Goal: Information Seeking & Learning: Learn about a topic

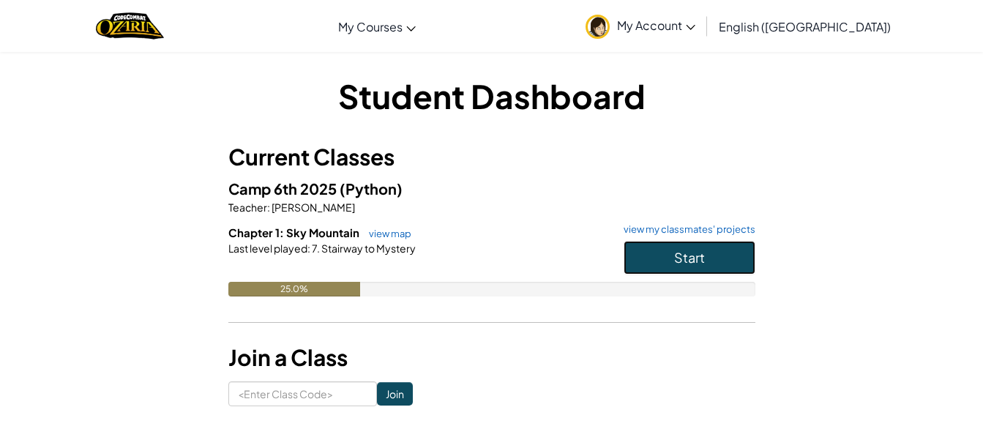
click at [637, 243] on button "Start" at bounding box center [690, 258] width 132 height 34
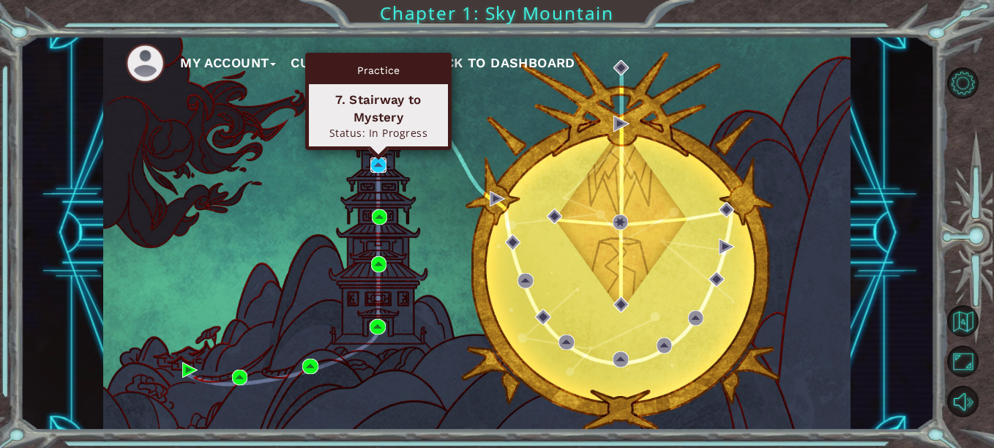
click at [385, 166] on img at bounding box center [377, 164] width 15 height 15
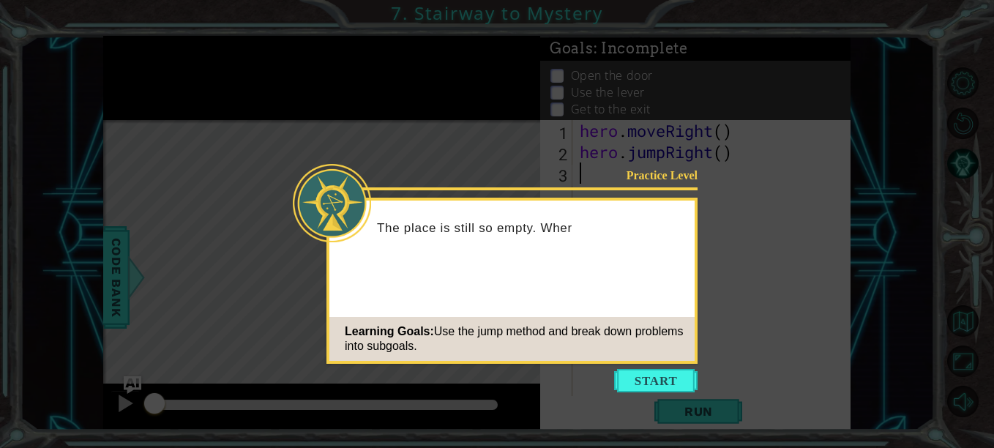
click at [651, 378] on button "Start" at bounding box center [655, 380] width 83 height 23
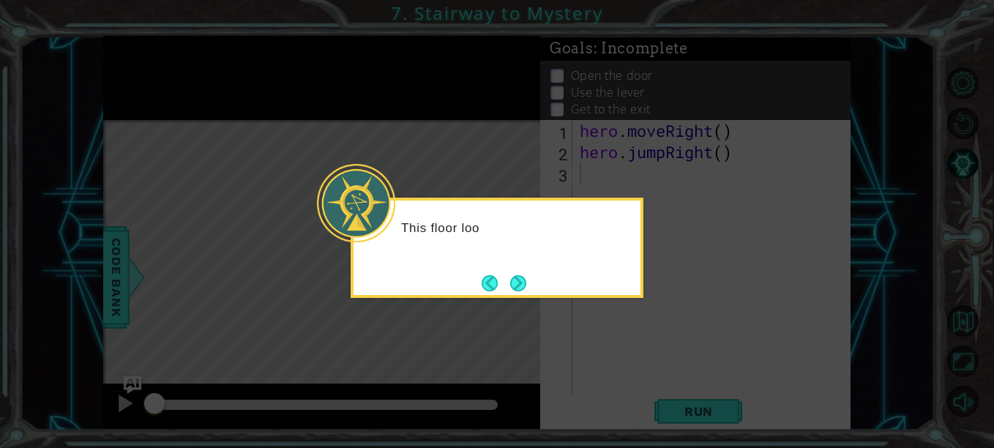
click at [507, 282] on button "Next" at bounding box center [517, 282] width 27 height 27
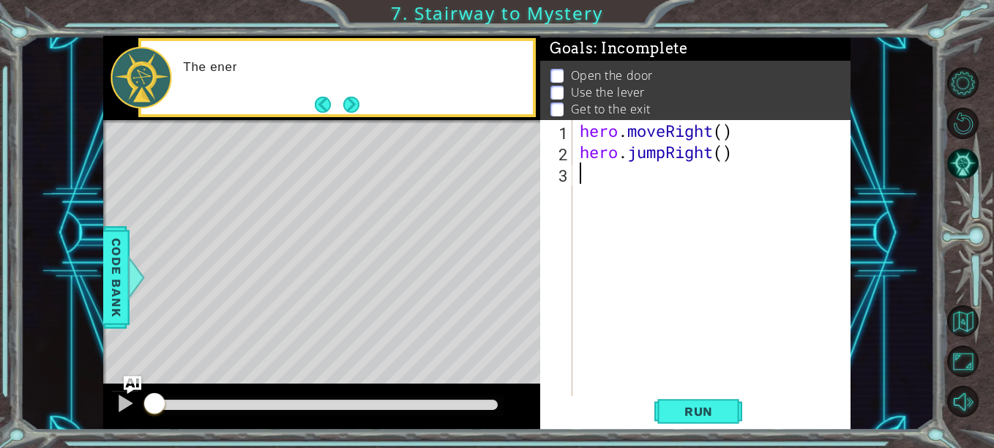
click at [342, 95] on button "Next" at bounding box center [351, 104] width 19 height 19
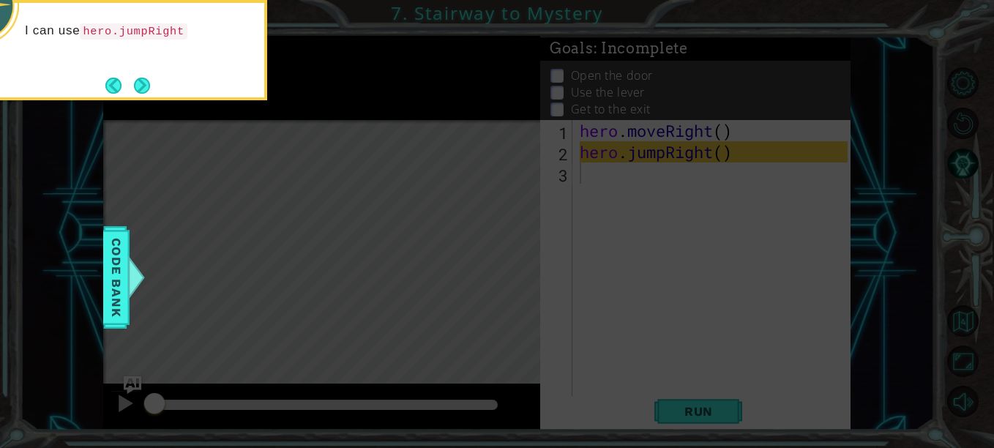
click at [146, 88] on button "Next" at bounding box center [142, 85] width 26 height 26
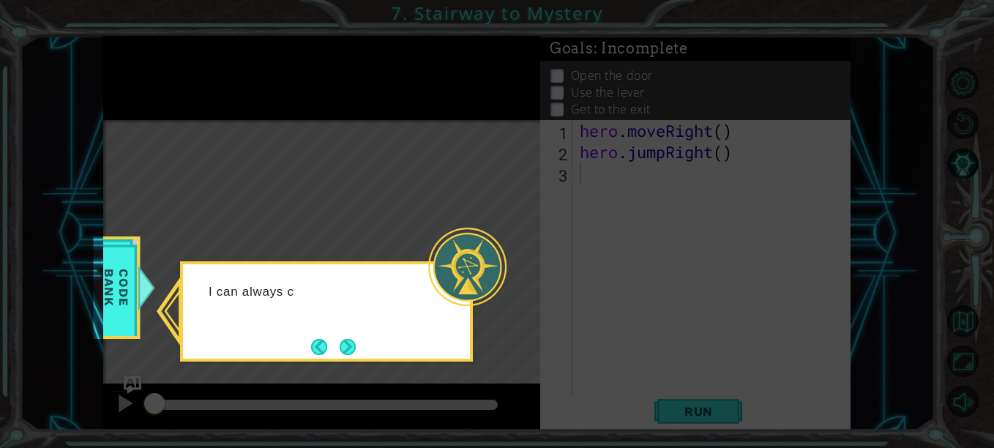
click at [344, 328] on div "I can always c" at bounding box center [326, 311] width 293 height 100
click at [351, 346] on button "Next" at bounding box center [347, 346] width 25 height 25
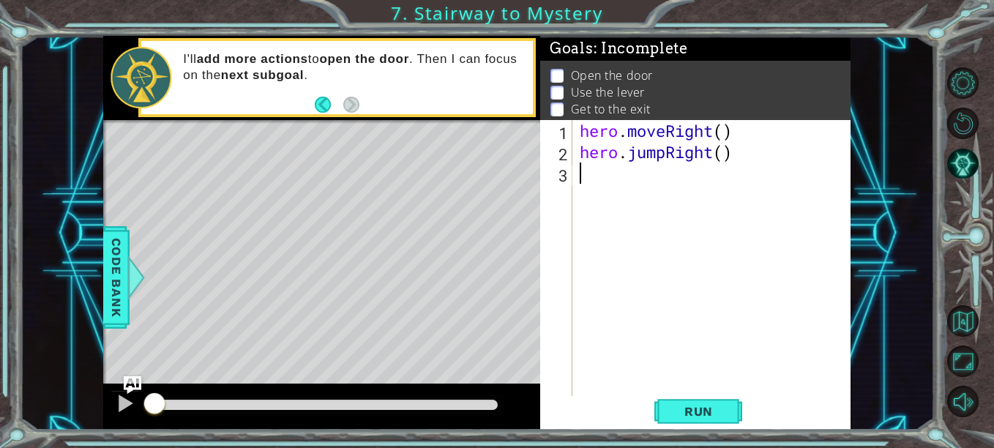
click at [689, 408] on span "Run" at bounding box center [699, 411] width 58 height 15
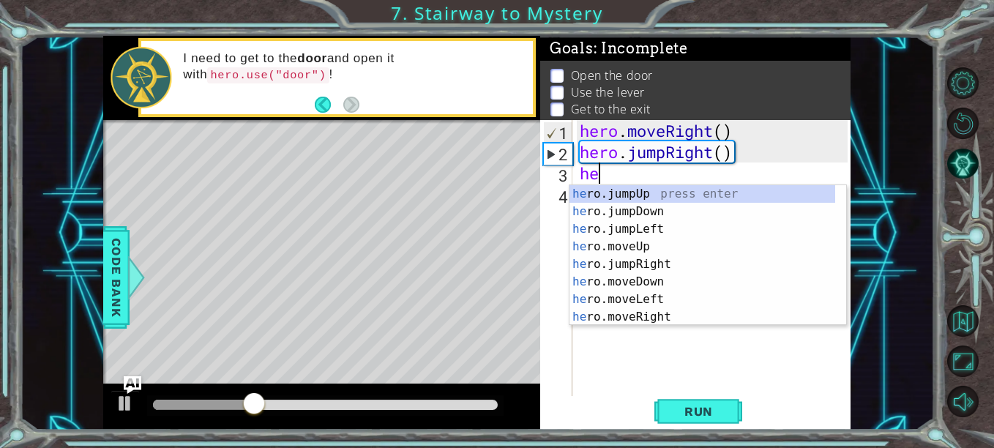
scroll to position [0, 1]
type textarea "hero"
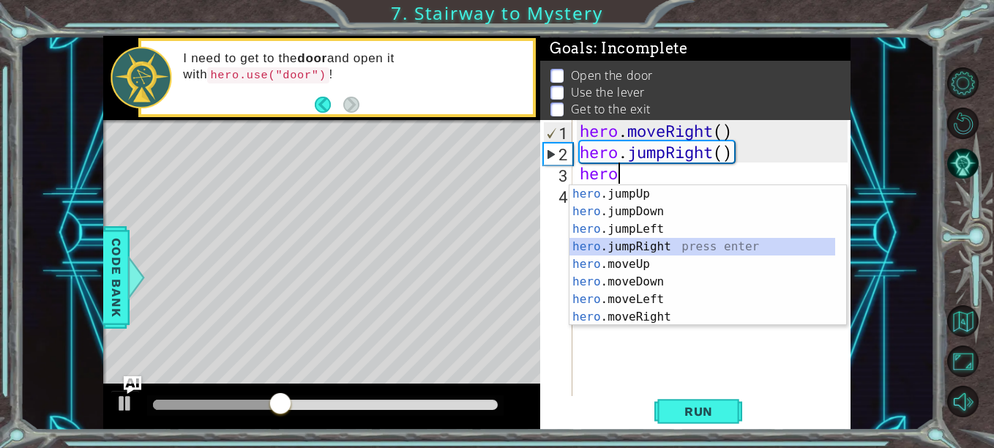
click at [665, 244] on div "hero .jumpUp press enter hero .jumpDown press enter hero .jumpLeft press enter …" at bounding box center [702, 273] width 266 height 176
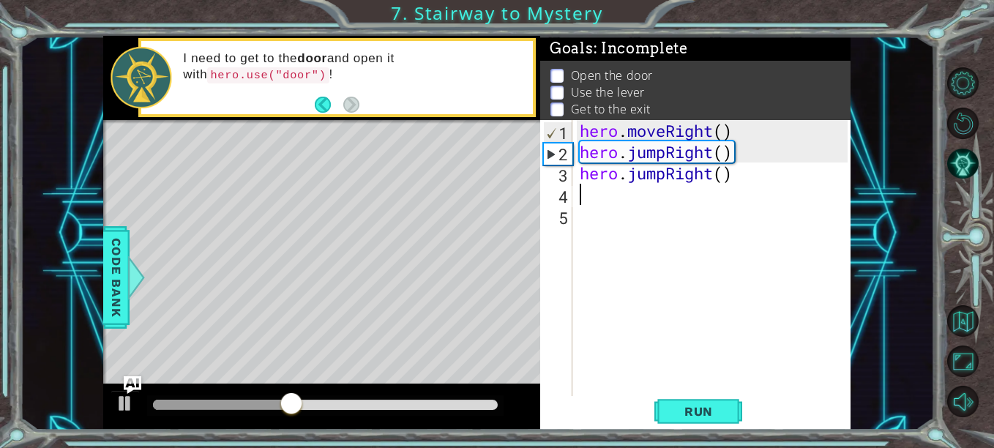
click at [733, 173] on div "hero . moveRight ( ) hero . jumpRight ( ) hero . jumpRight ( )" at bounding box center [716, 279] width 278 height 318
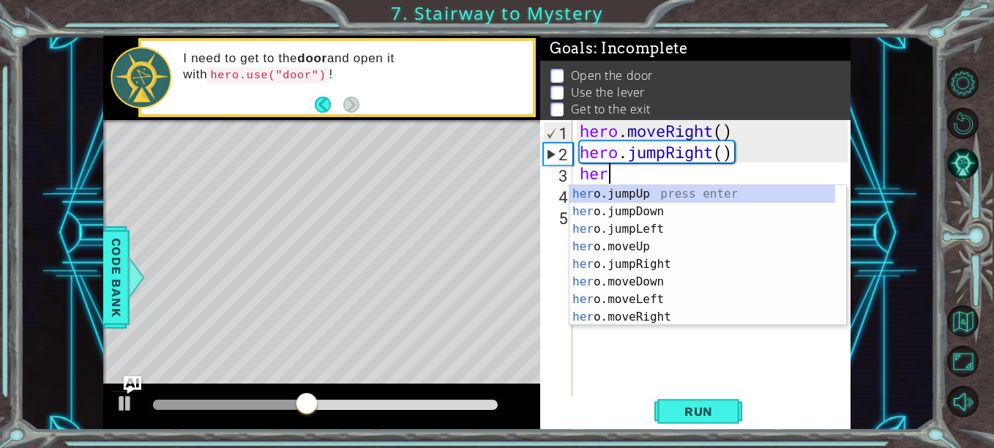
type textarea "h"
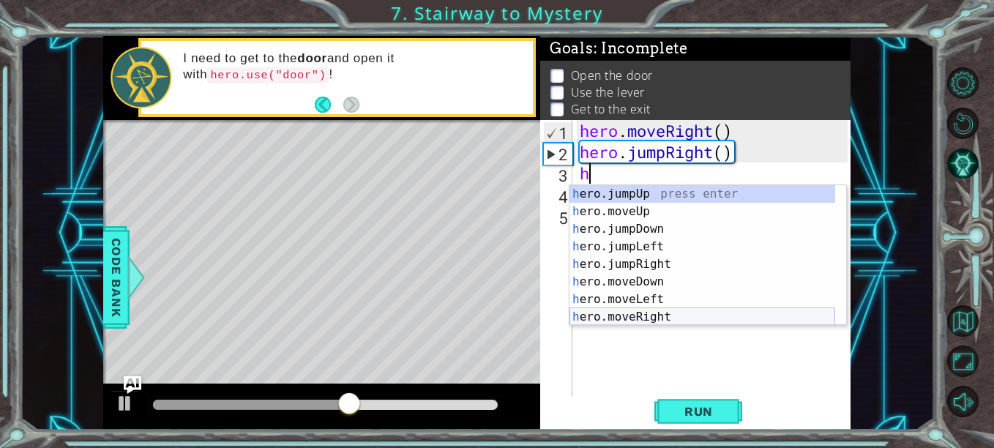
click at [685, 310] on div "h ero.jumpUp press enter h ero.moveUp press enter h ero.jumpDown press enter h …" at bounding box center [702, 273] width 266 height 176
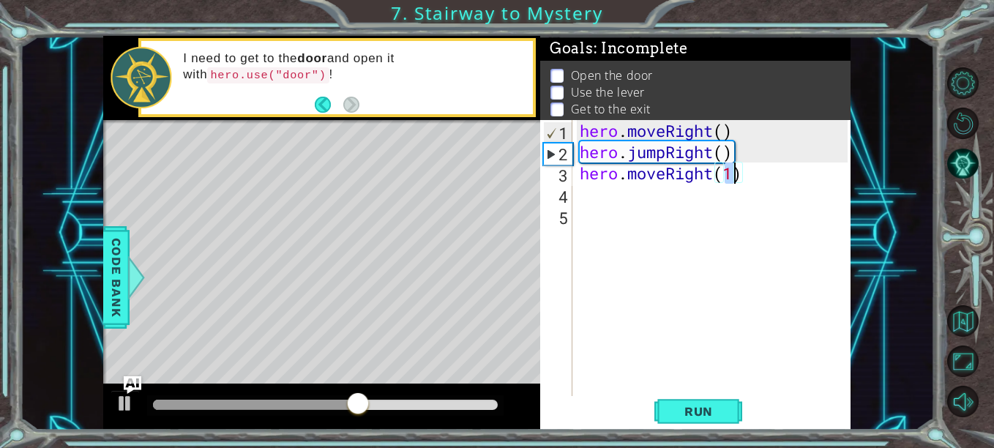
type textarea "hero.moveRight(1)"
click at [680, 405] on span "Run" at bounding box center [699, 411] width 58 height 15
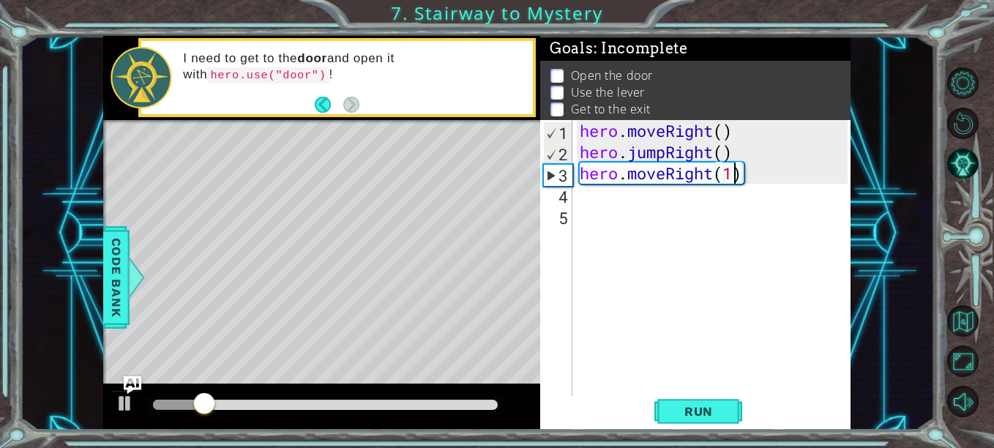
click at [613, 228] on div "hero . moveRight ( ) hero . jumpRight ( ) hero . moveRight ( 1 )" at bounding box center [716, 279] width 278 height 318
type textarea "h"
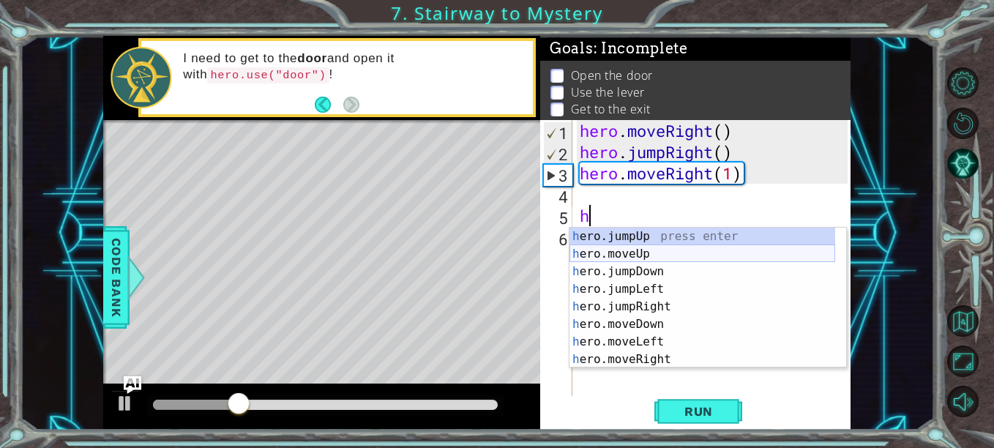
drag, startPoint x: 610, startPoint y: 235, endPoint x: 602, endPoint y: 251, distance: 17.7
click at [602, 251] on div "h ero.jumpUp press enter h ero.moveUp press enter h ero.jumpDown press enter h …" at bounding box center [702, 316] width 266 height 176
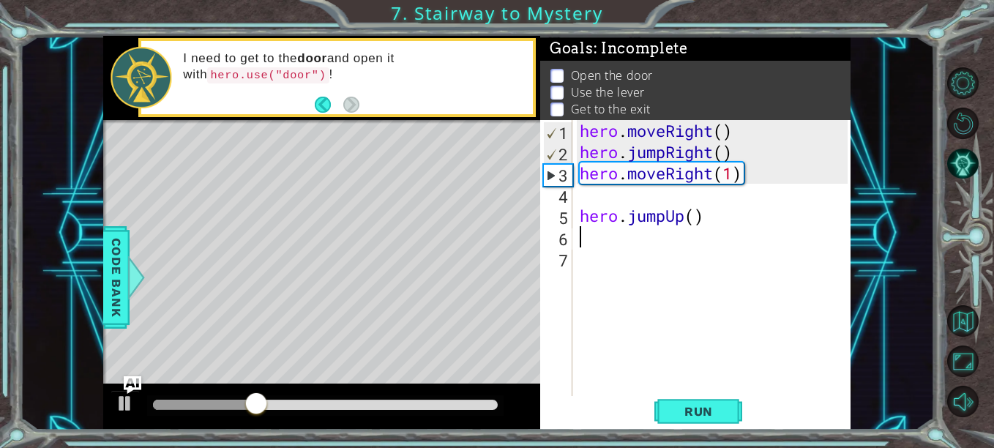
click at [684, 419] on button "Run" at bounding box center [698, 411] width 88 height 31
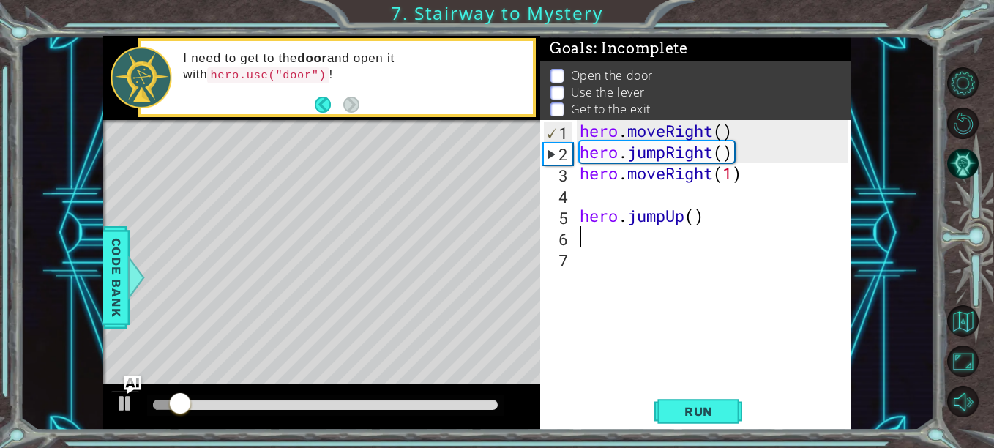
click at [580, 222] on div "hero . moveRight ( ) hero . jumpRight ( ) hero . moveRight ( 1 ) hero . jumpUp …" at bounding box center [716, 279] width 278 height 318
type textarea "hero.jumpUp()"
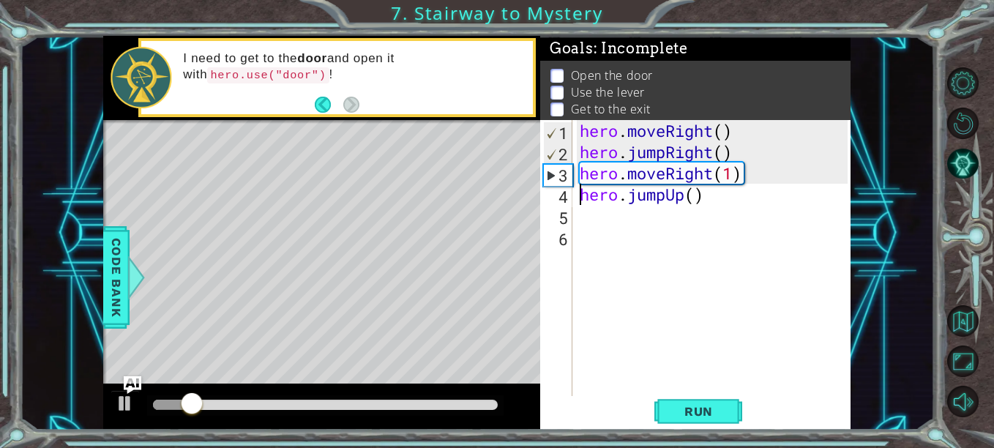
click at [583, 222] on div "hero . moveRight ( ) hero . jumpRight ( ) hero . moveRight ( 1 ) hero . jumpUp …" at bounding box center [716, 279] width 278 height 318
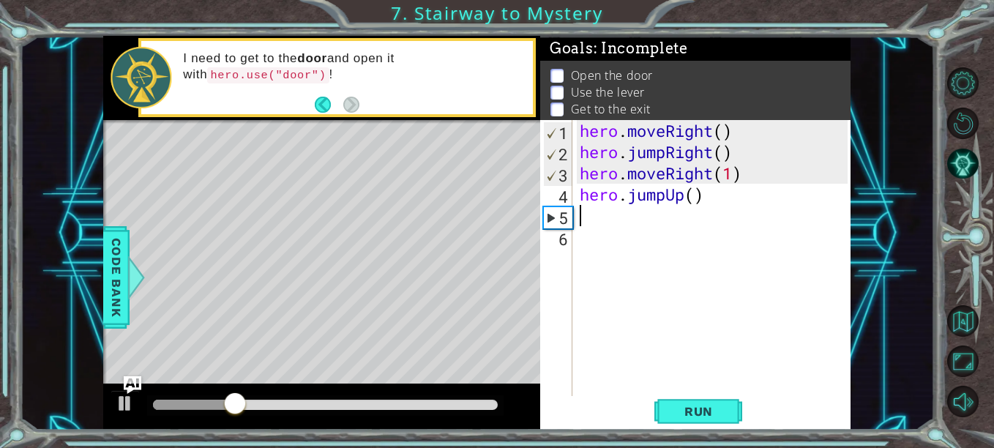
click at [730, 192] on div "hero . moveRight ( ) hero . jumpRight ( ) hero . moveRight ( 1 ) hero . jumpUp …" at bounding box center [716, 279] width 278 height 318
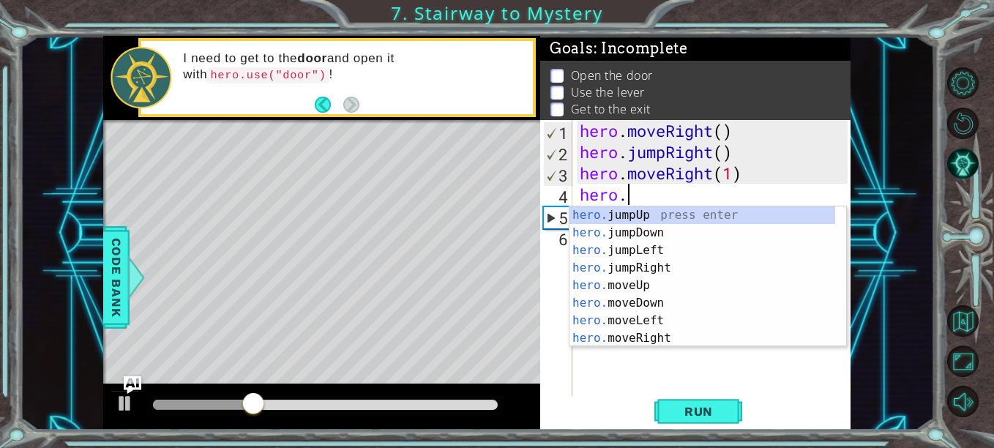
type textarea "h"
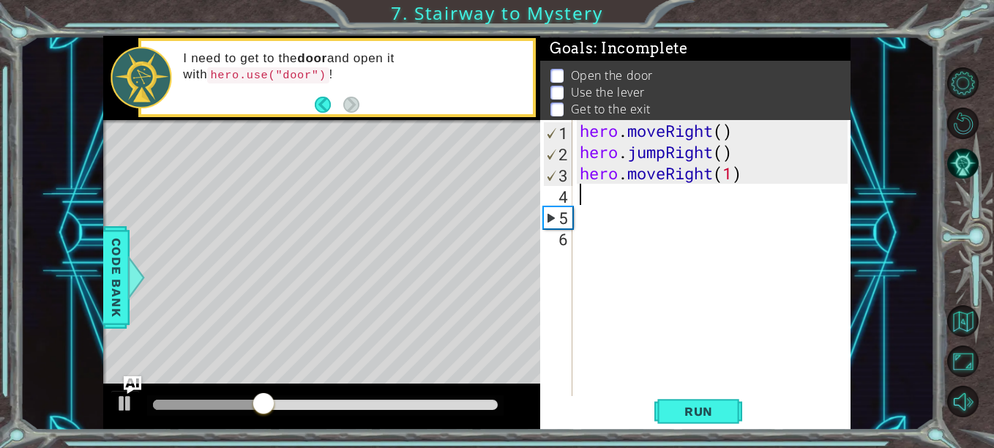
type textarea "h"
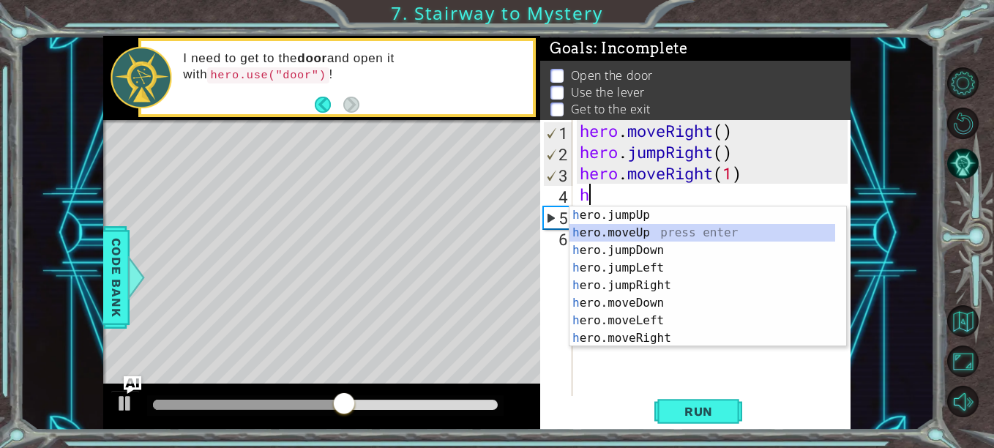
click at [615, 232] on div "h ero.jumpUp press enter h ero.moveUp press enter h ero.jumpDown press enter h …" at bounding box center [702, 294] width 266 height 176
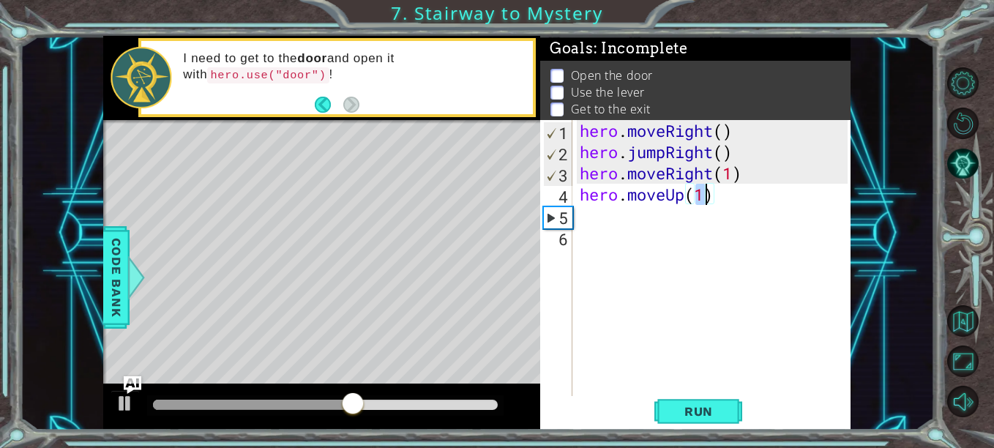
type textarea "hero.moveUp(1)"
click at [675, 423] on button "Run" at bounding box center [698, 411] width 88 height 31
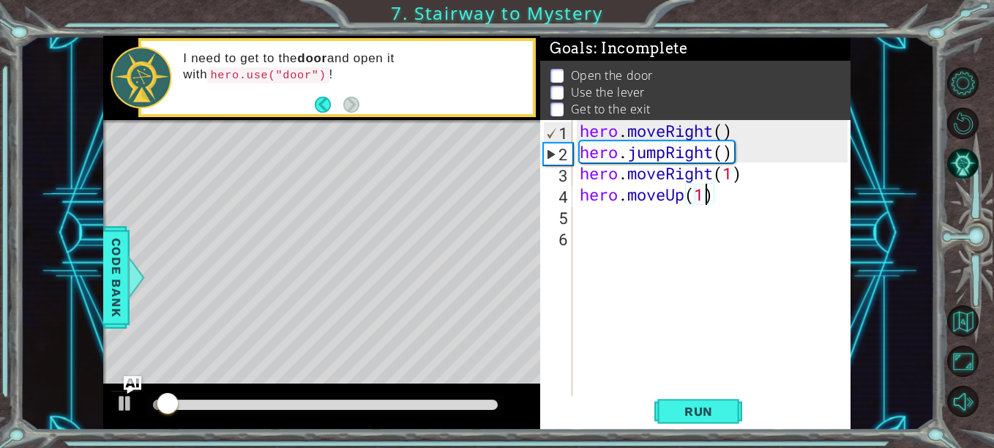
click at [614, 221] on div "hero . moveRight ( ) hero . jumpRight ( ) hero . moveRight ( 1 ) hero . moveUp …" at bounding box center [716, 279] width 278 height 318
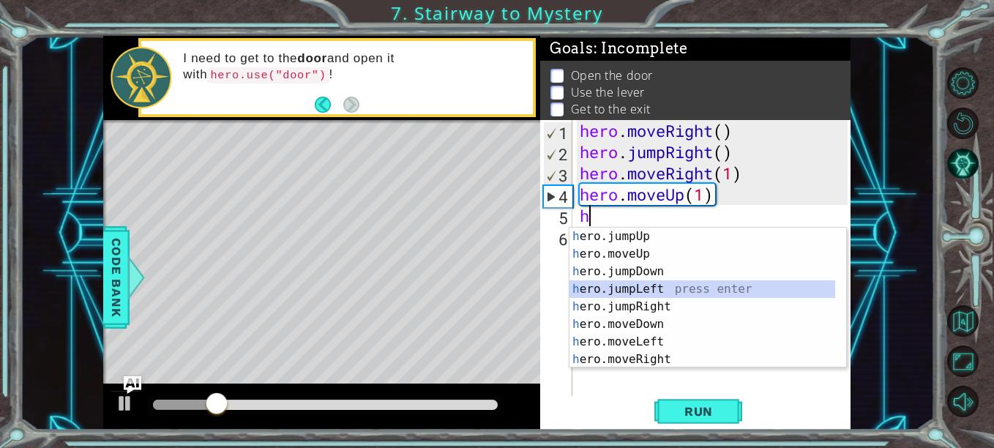
click at [837, 303] on div at bounding box center [838, 307] width 15 height 158
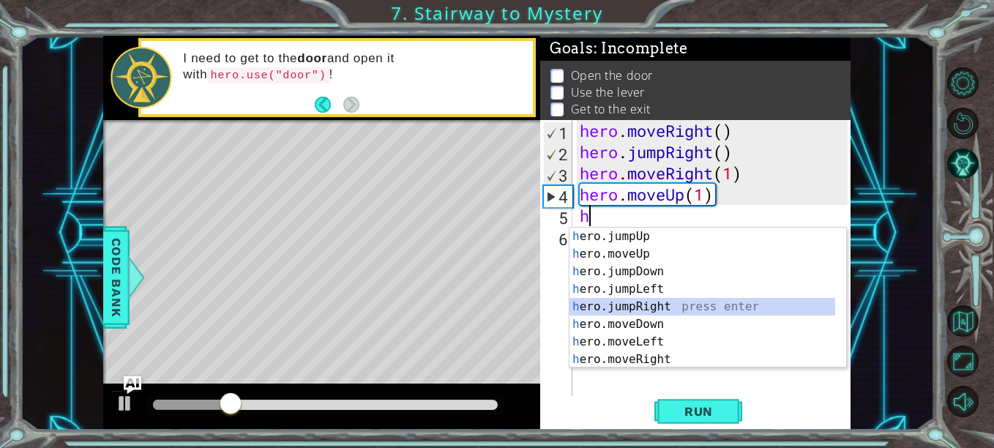
drag, startPoint x: 839, startPoint y: 298, endPoint x: 811, endPoint y: 381, distance: 88.2
click at [811, 381] on body "1 ההההההההההההההההההההההההההההההההההההההההההההההההההההההההההההההההההההההההההההה…" at bounding box center [497, 224] width 994 height 448
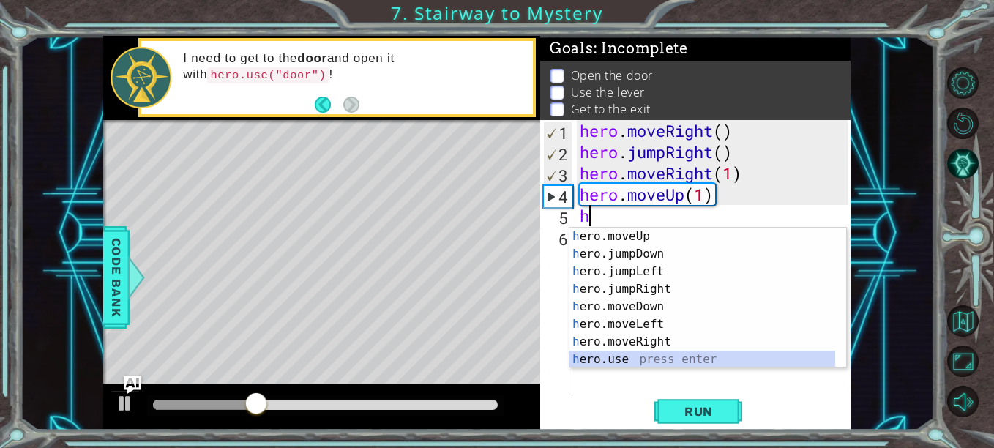
click at [750, 364] on div "h ero.moveUp press enter h ero.jumpDown press enter h ero.jumpLeft press enter …" at bounding box center [702, 316] width 266 height 176
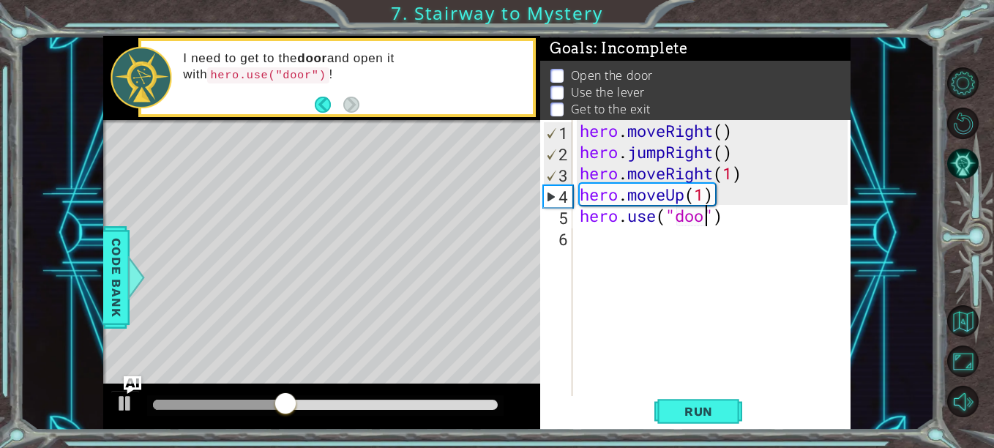
scroll to position [0, 7]
type textarea "hero.use("door")"
click at [673, 406] on span "Run" at bounding box center [699, 411] width 58 height 15
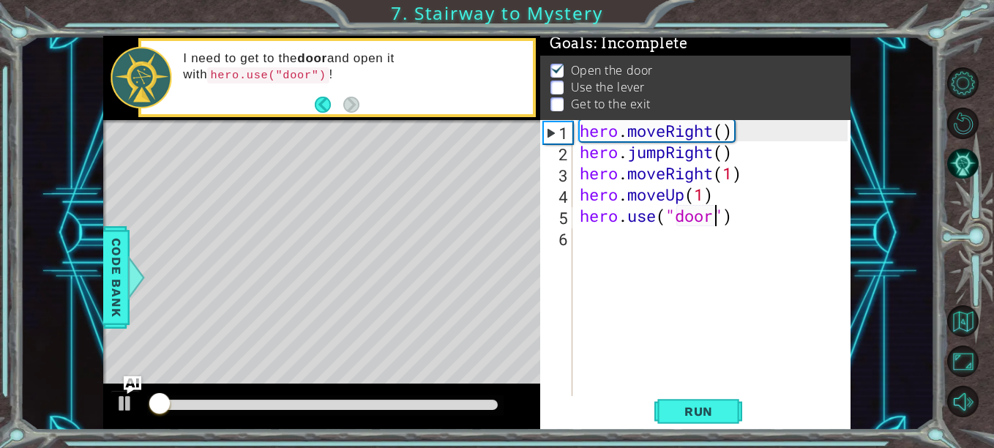
scroll to position [12, 0]
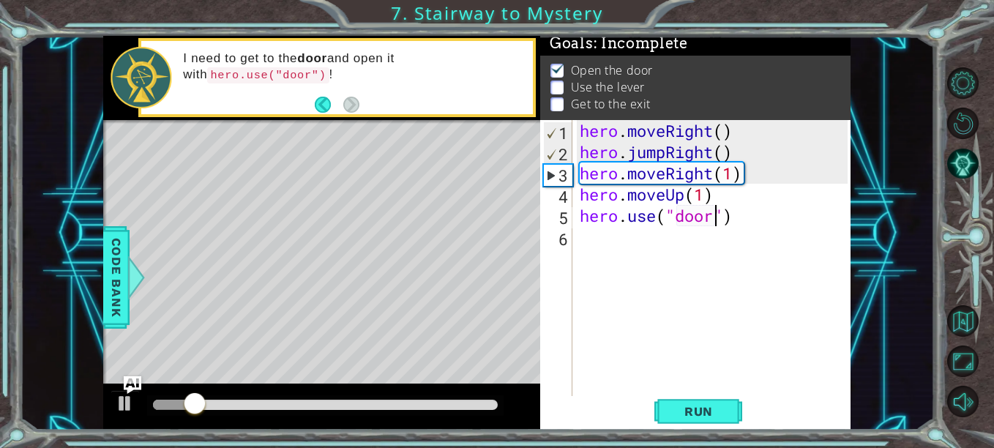
click at [615, 248] on div "hero . moveRight ( ) hero . jumpRight ( ) hero . moveRight ( 1 ) hero . moveUp …" at bounding box center [716, 279] width 278 height 318
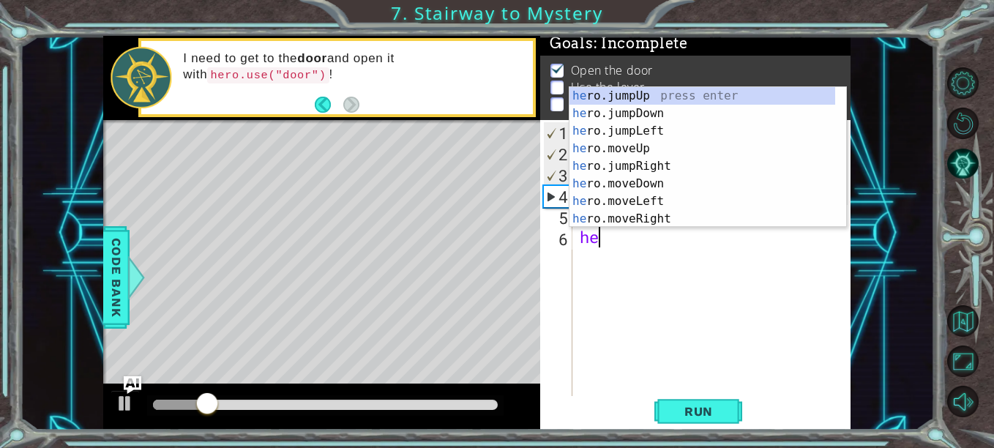
scroll to position [0, 0]
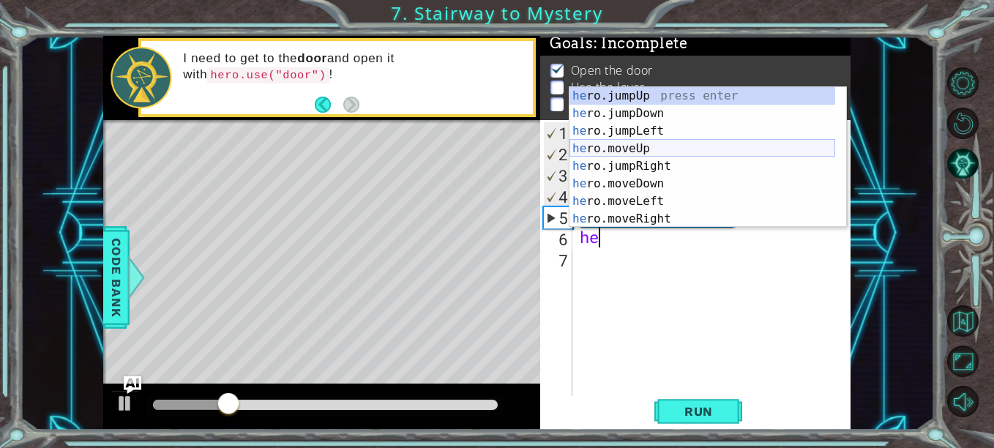
click at [676, 150] on div "he ro.jumpUp press enter he ro.jumpDown press enter he ro.jumpLeft press enter …" at bounding box center [702, 175] width 266 height 176
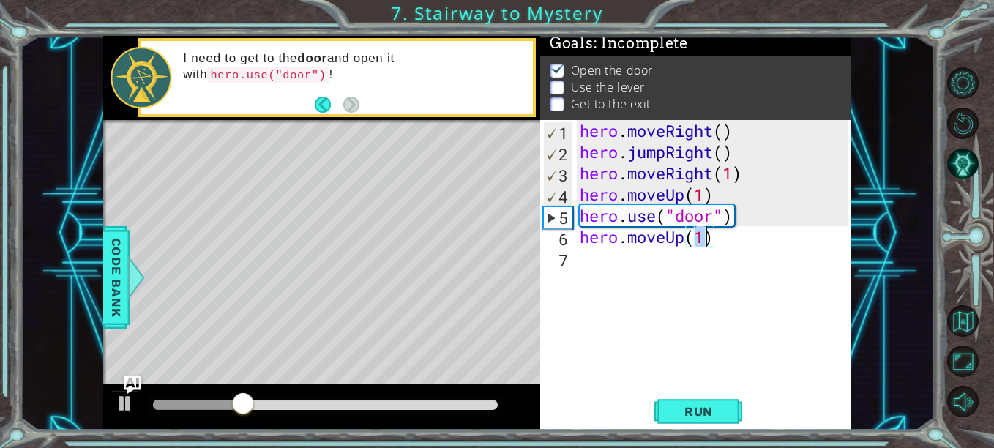
scroll to position [0, 5]
type textarea "hero.moveUp(2)"
click at [676, 409] on span "Run" at bounding box center [699, 411] width 58 height 15
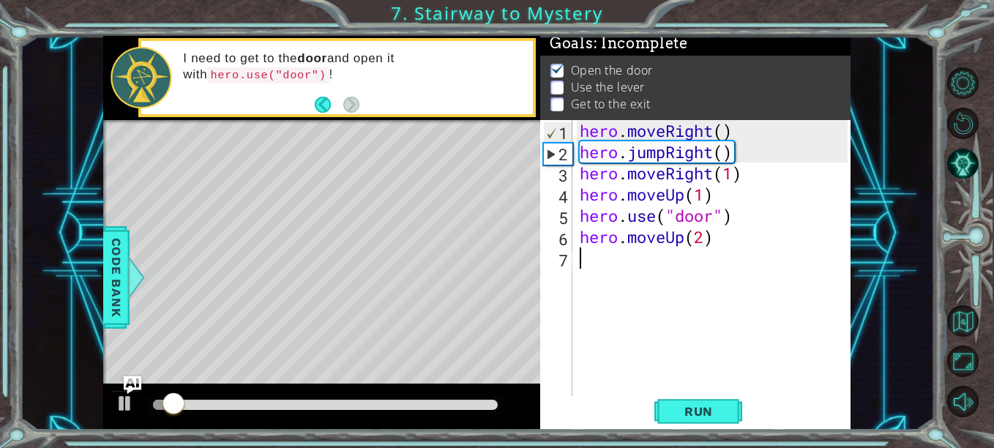
click at [624, 281] on div "hero . moveRight ( ) hero . jumpRight ( ) hero . moveRight ( 1 ) hero . moveUp …" at bounding box center [716, 279] width 278 height 318
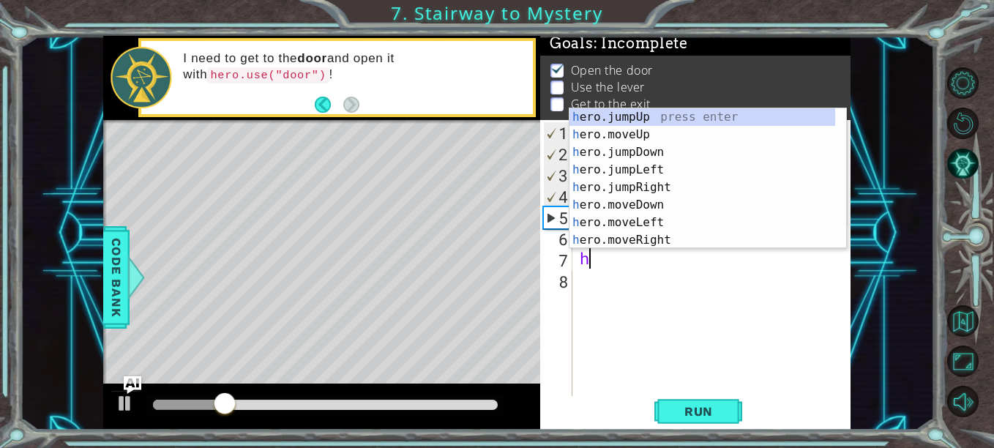
scroll to position [0, 1]
type textarea "hero"
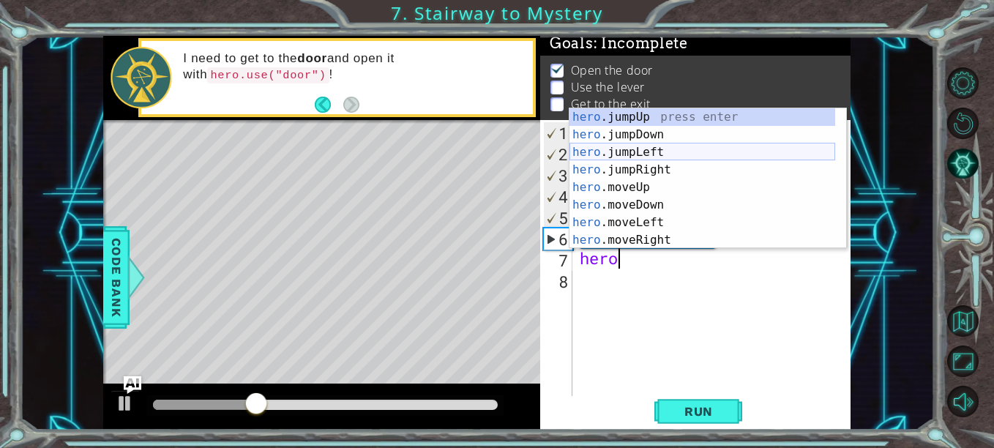
click at [601, 146] on div "hero .jumpUp press enter hero .jumpDown press enter hero .jumpLeft press enter …" at bounding box center [702, 196] width 266 height 176
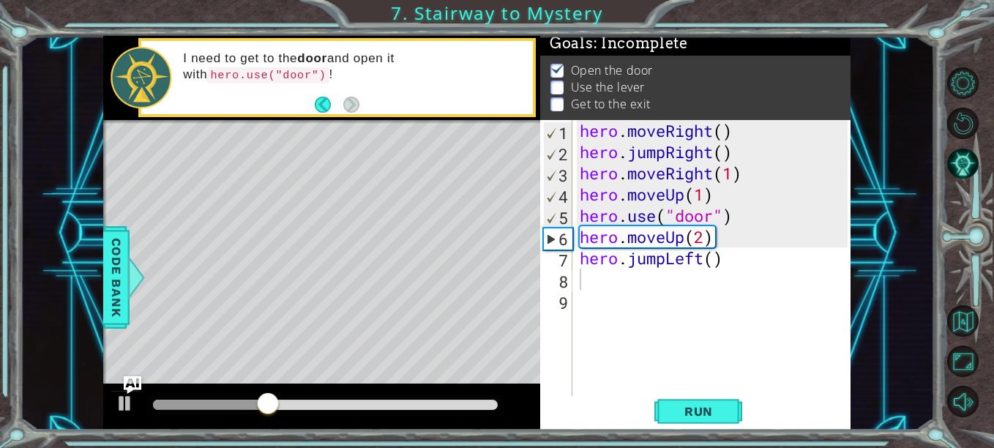
click at [665, 404] on button "Run" at bounding box center [698, 411] width 88 height 31
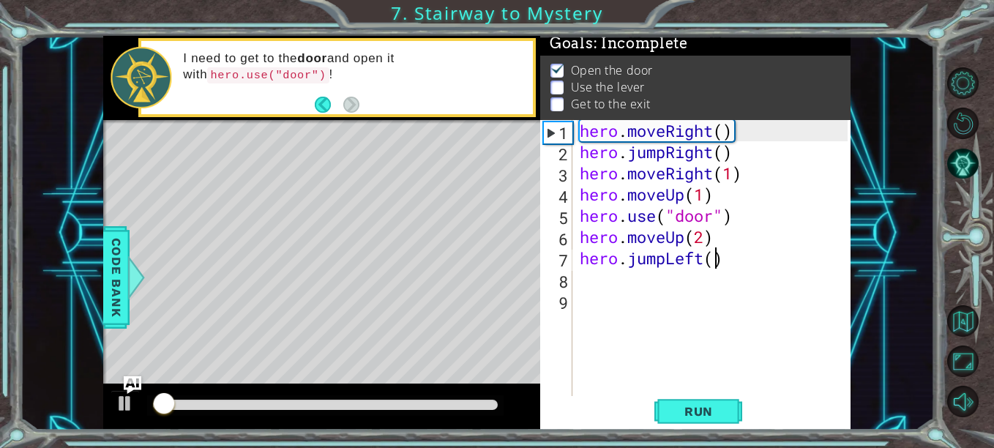
click at [711, 268] on div "hero . moveRight ( ) hero . jumpRight ( ) hero . moveRight ( 1 ) hero . moveUp …" at bounding box center [716, 279] width 278 height 318
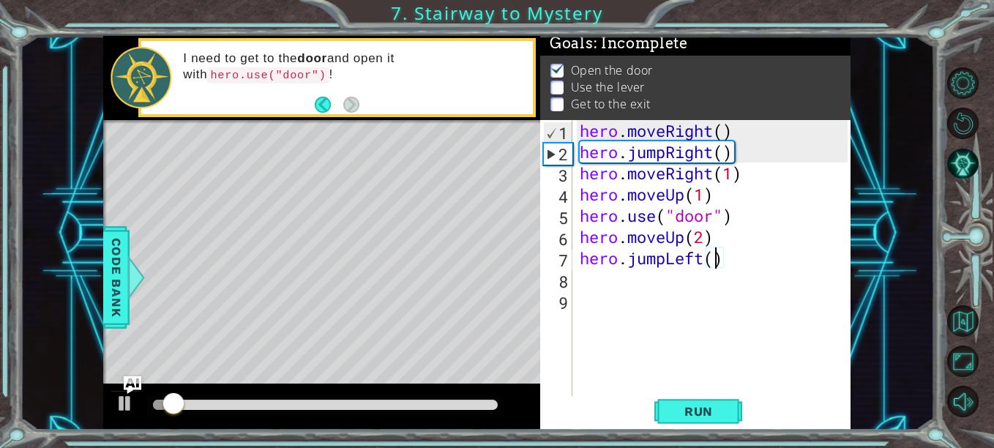
click at [722, 266] on div "hero . moveRight ( ) hero . jumpRight ( ) hero . moveRight ( 1 ) hero . moveUp …" at bounding box center [716, 279] width 278 height 318
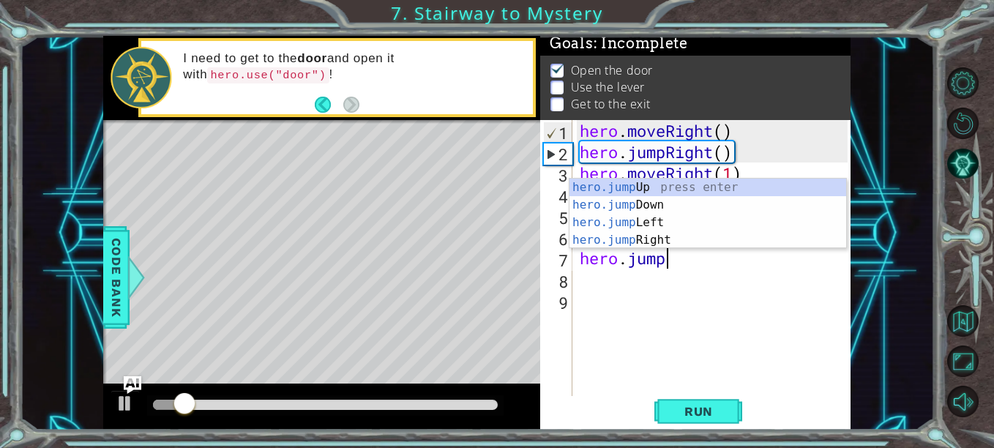
type textarea "h"
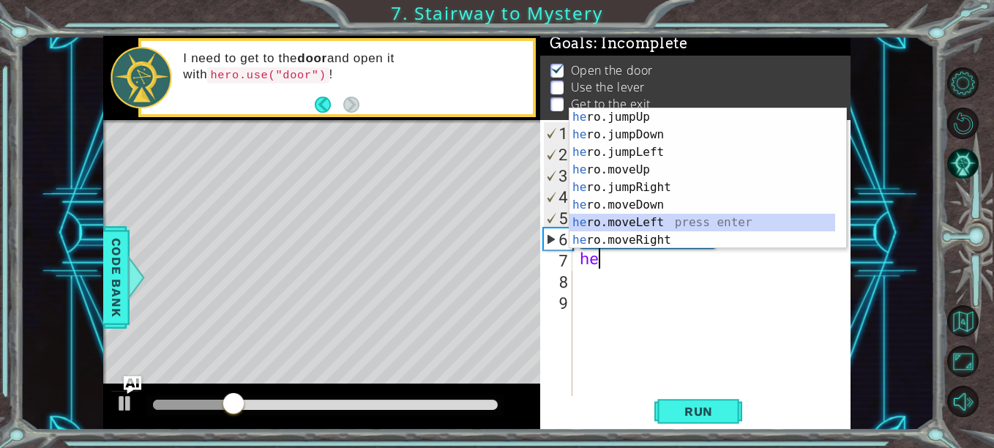
click at [659, 222] on div "he ro.jumpUp press enter he ro.jumpDown press enter he ro.jumpLeft press enter …" at bounding box center [702, 196] width 266 height 176
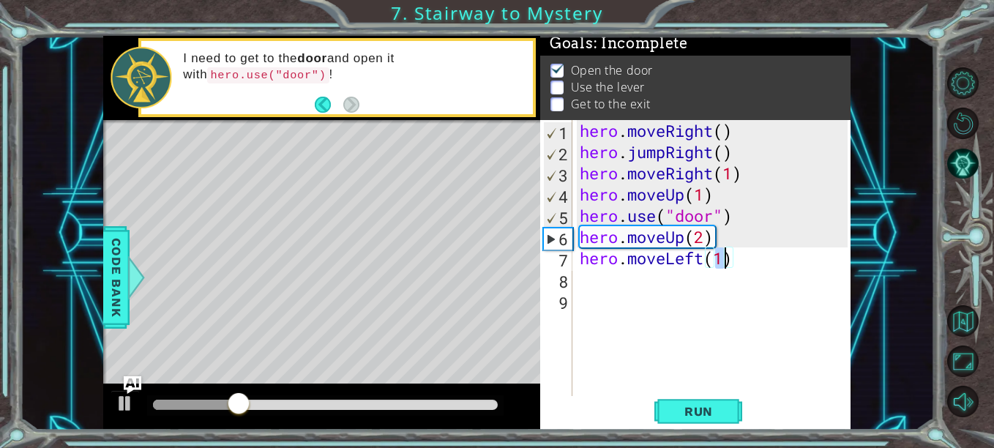
type textarea "hero.moveLeft(1)"
click at [691, 404] on span "Run" at bounding box center [699, 411] width 58 height 15
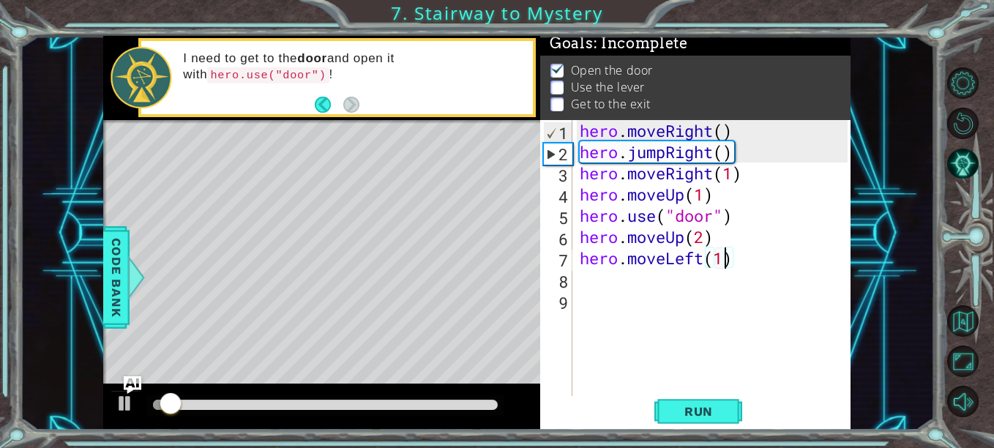
click at [614, 288] on div "hero . moveRight ( ) hero . jumpRight ( ) hero . moveRight ( 1 ) hero . moveUp …" at bounding box center [716, 279] width 278 height 318
type textarea "e"
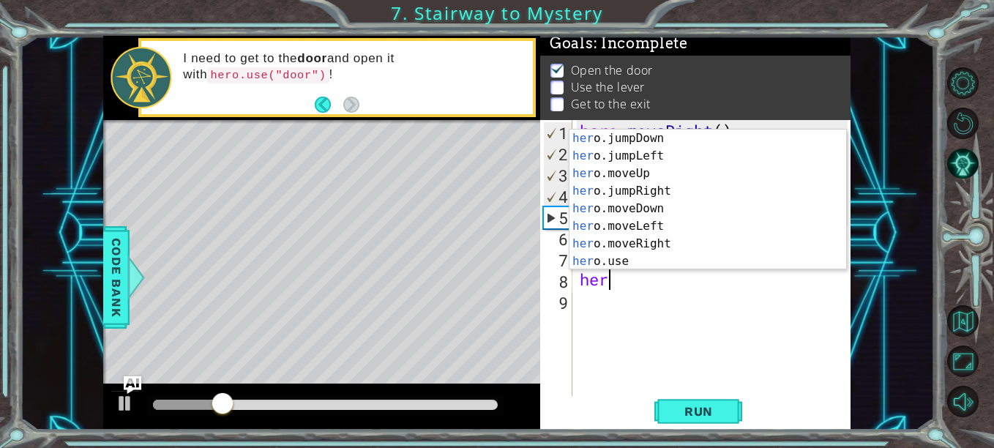
scroll to position [19, 0]
click at [752, 257] on div "her o.jumpDown press enter her o.jumpLeft press enter her o.moveUp press enter …" at bounding box center [702, 218] width 266 height 176
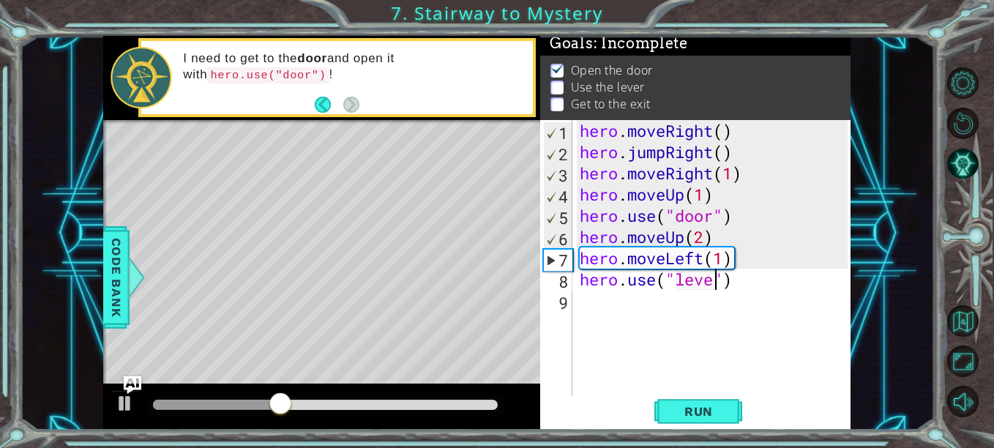
scroll to position [0, 7]
type textarea "hero.use("lever")"
click at [671, 414] on span "Run" at bounding box center [699, 411] width 58 height 15
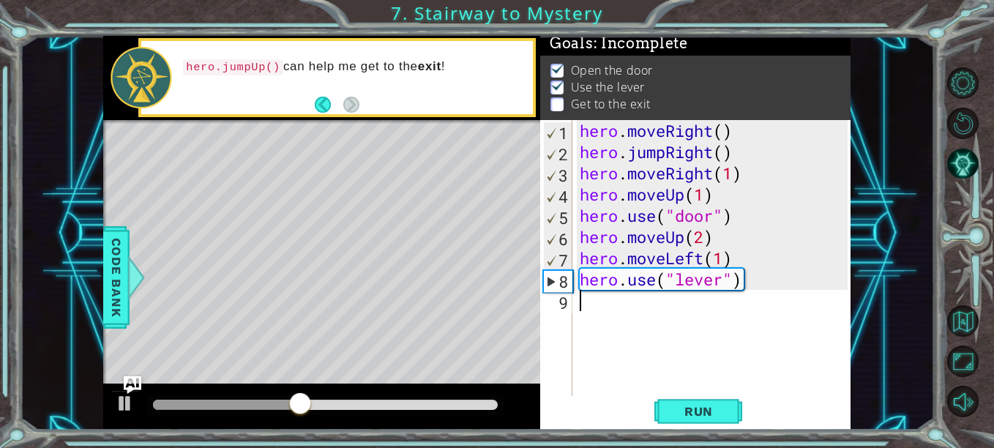
click at [600, 315] on div "hero . moveRight ( ) hero . jumpRight ( ) hero . moveRight ( 1 ) hero . moveUp …" at bounding box center [716, 279] width 278 height 318
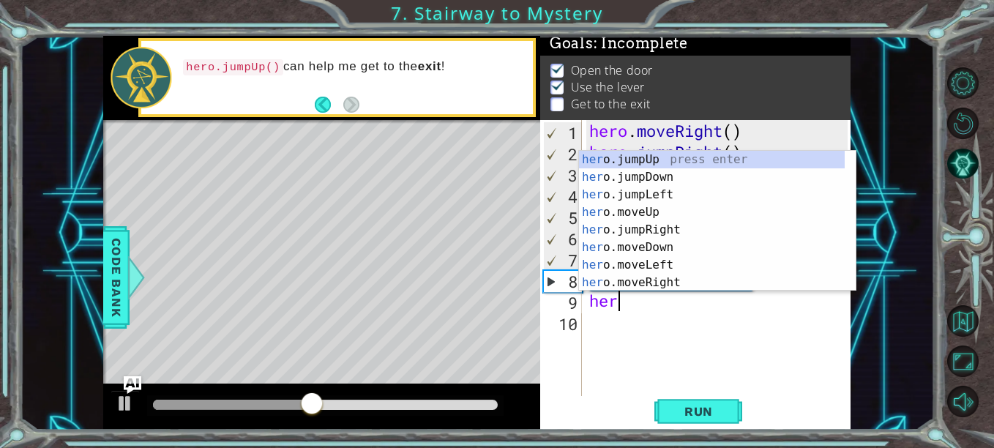
scroll to position [0, 1]
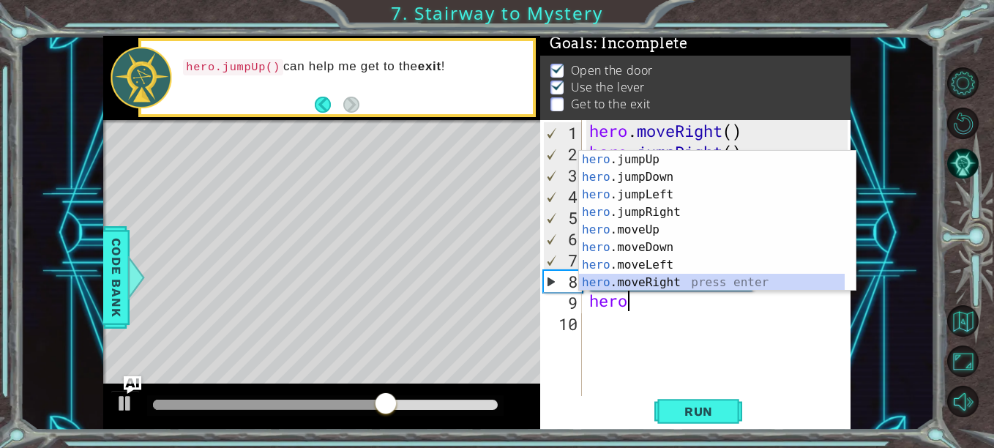
click at [621, 280] on div "hero .jumpUp press enter hero .jumpDown press enter hero .jumpLeft press enter …" at bounding box center [712, 239] width 266 height 176
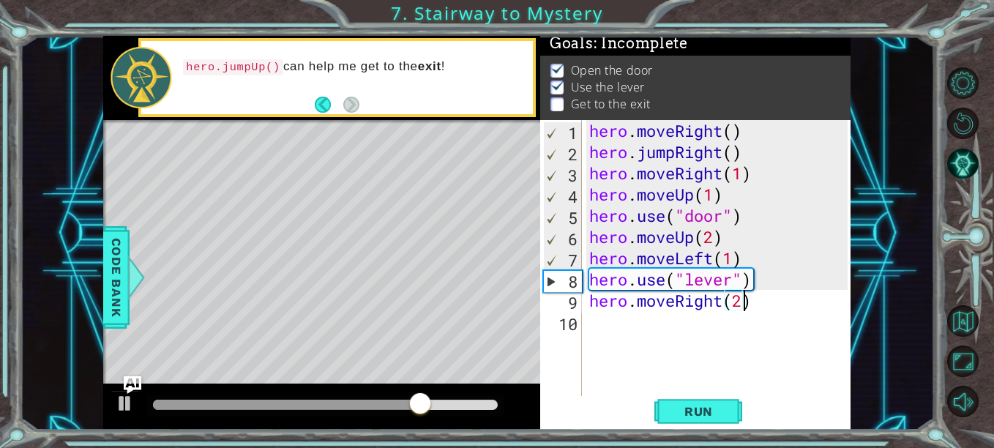
scroll to position [0, 7]
type textarea "hero.moveRight(2)"
click at [712, 410] on span "Run" at bounding box center [699, 411] width 58 height 15
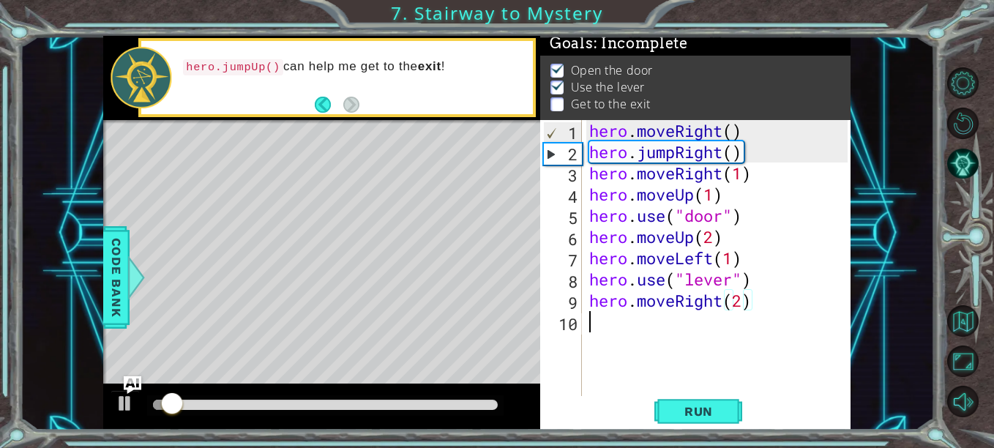
click at [689, 321] on div "hero . moveRight ( ) hero . jumpRight ( ) hero . moveRight ( 1 ) hero . moveUp …" at bounding box center [720, 279] width 269 height 318
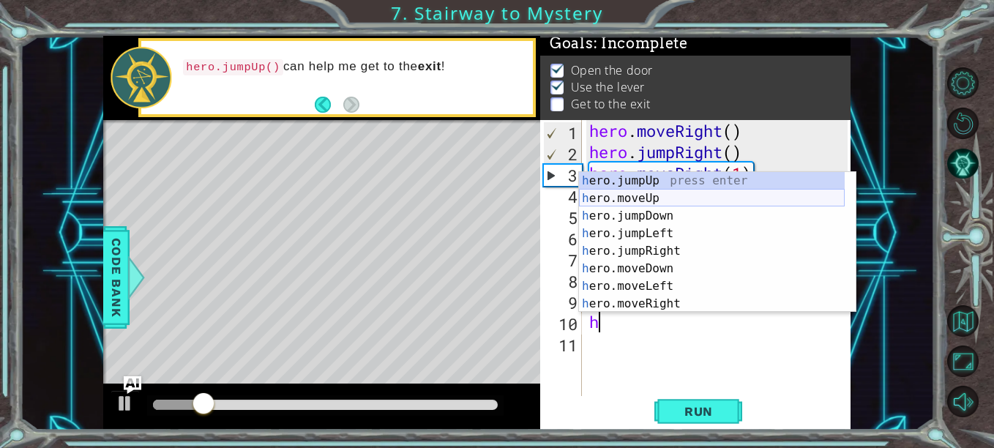
click at [612, 198] on div "h ero.jumpUp press enter h ero.moveUp press enter h ero.jumpDown press enter h …" at bounding box center [712, 260] width 266 height 176
type textarea "hero.moveUp(1)"
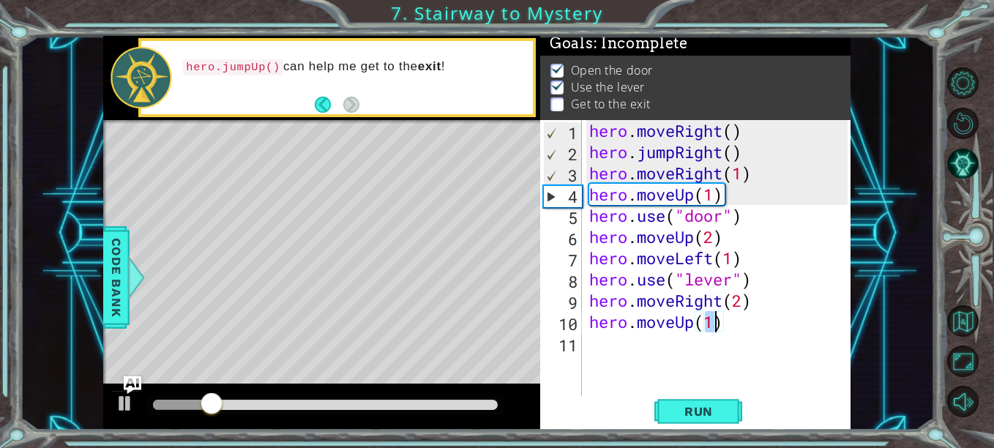
click at [662, 340] on div "hero . moveRight ( ) hero . jumpRight ( ) hero . moveRight ( 1 ) hero . moveUp …" at bounding box center [720, 279] width 269 height 318
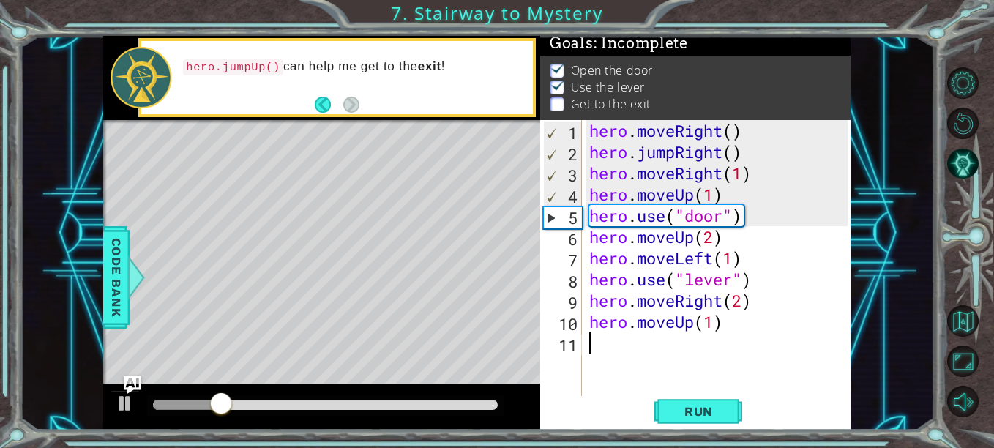
type textarea "h"
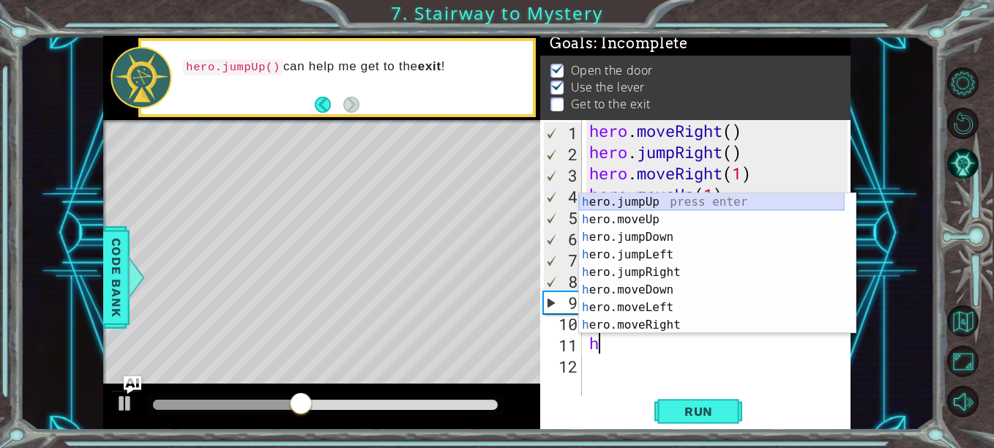
click at [643, 203] on div "h ero.jumpUp press enter h ero.moveUp press enter h ero.jumpDown press enter h …" at bounding box center [712, 281] width 266 height 176
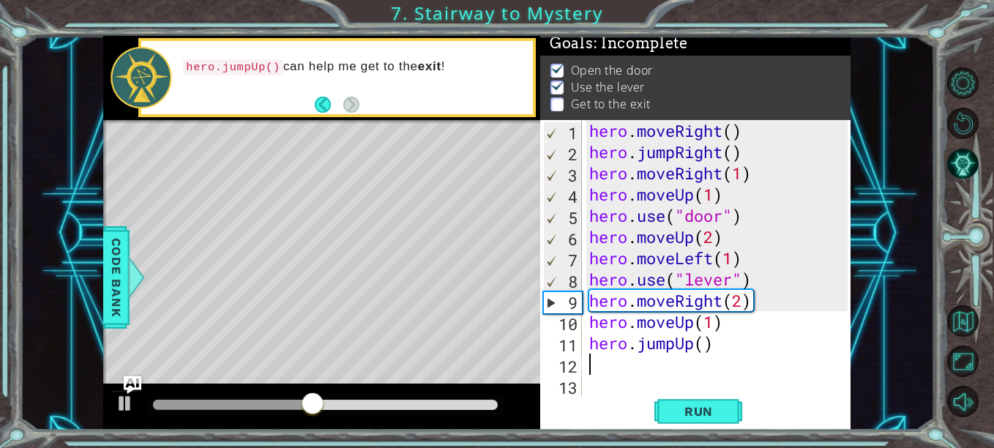
click at [681, 401] on button "Run" at bounding box center [698, 411] width 88 height 31
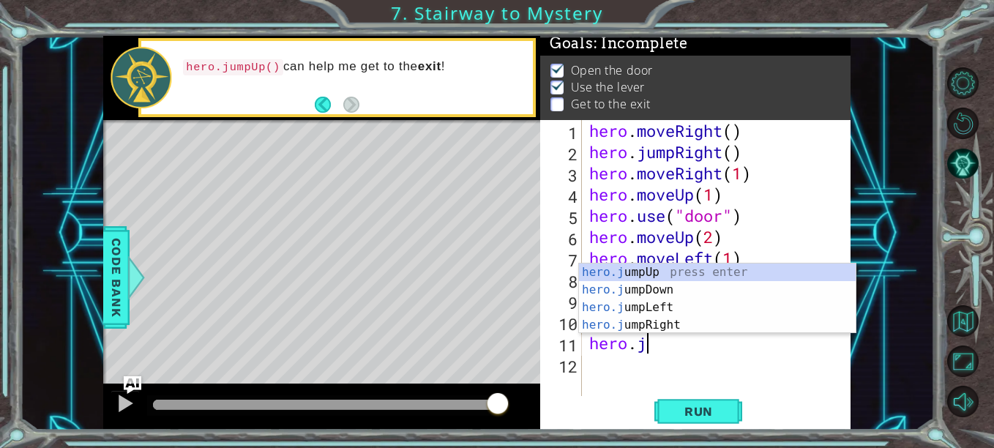
type textarea "h"
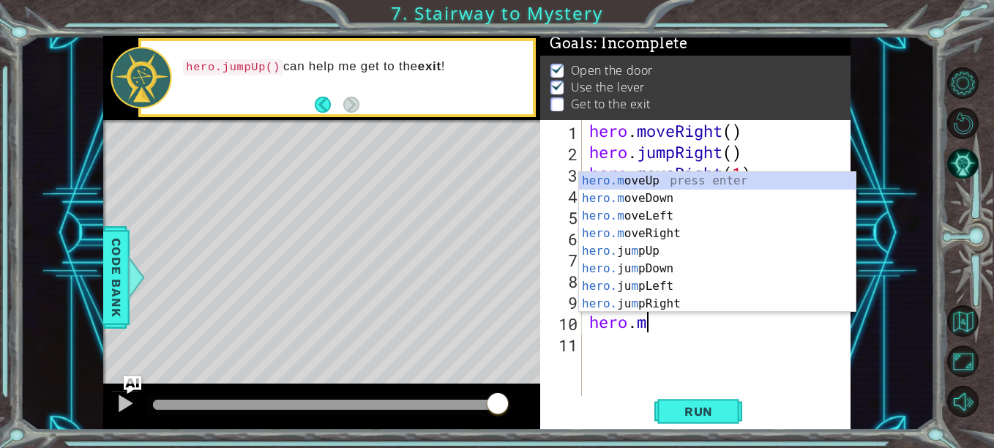
type textarea "hero."
click at [650, 184] on div "hero. jumpUp press enter hero. jumpDown press enter hero. jumpLeft press enter …" at bounding box center [712, 260] width 266 height 176
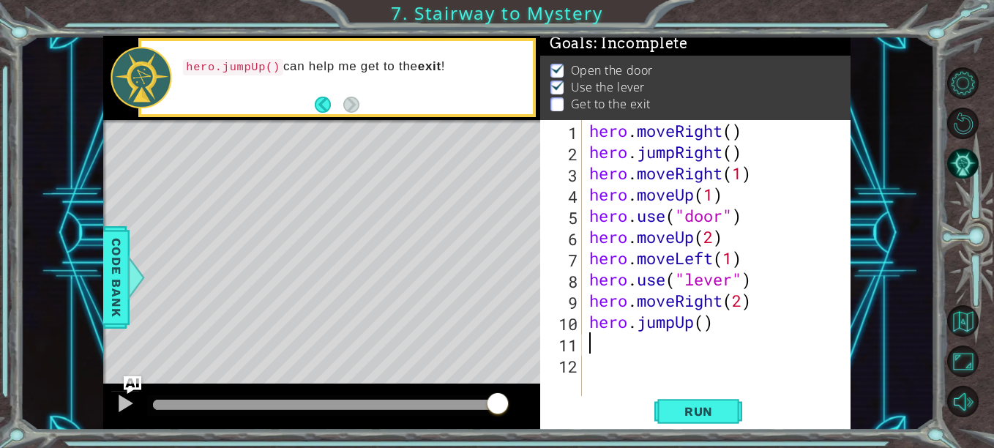
click at [698, 391] on div "hero . moveRight ( ) hero . jumpRight ( ) hero . moveRight ( 1 ) hero . moveUp …" at bounding box center [720, 279] width 269 height 318
click at [697, 401] on button "Run" at bounding box center [698, 411] width 88 height 31
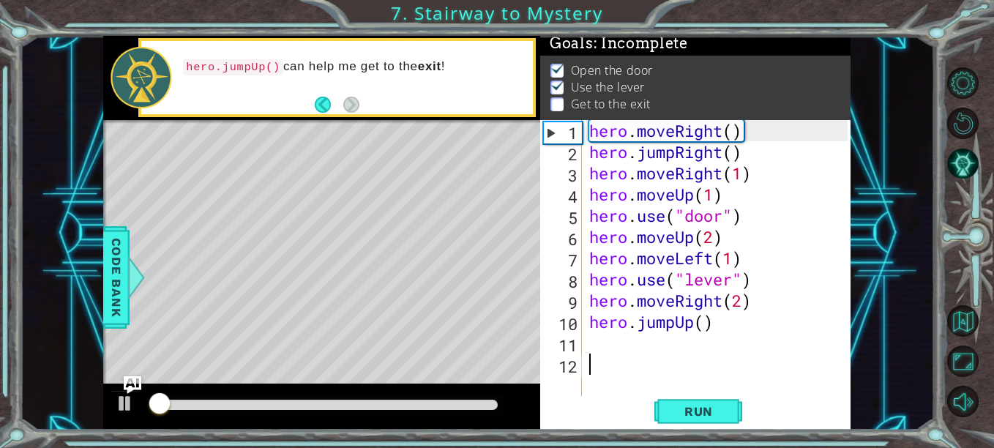
click at [654, 345] on div "hero . moveRight ( ) hero . jumpRight ( ) hero . moveRight ( 1 ) hero . moveUp …" at bounding box center [720, 279] width 269 height 318
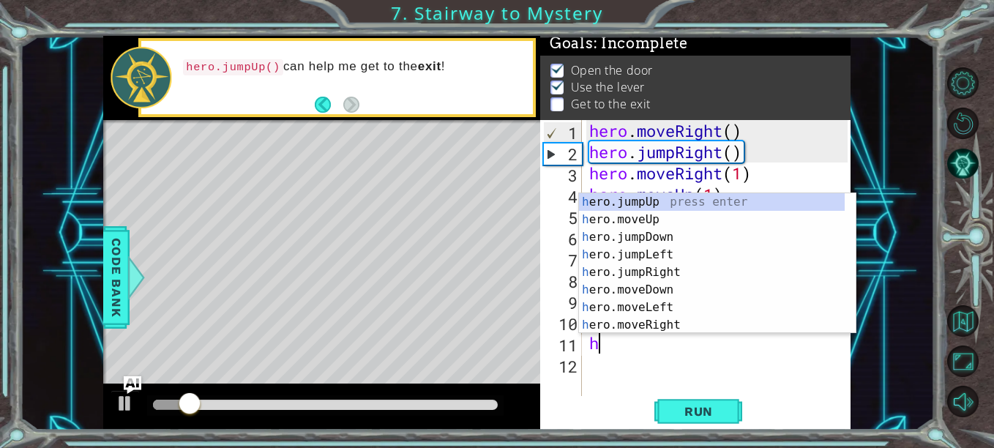
type textarea "her"
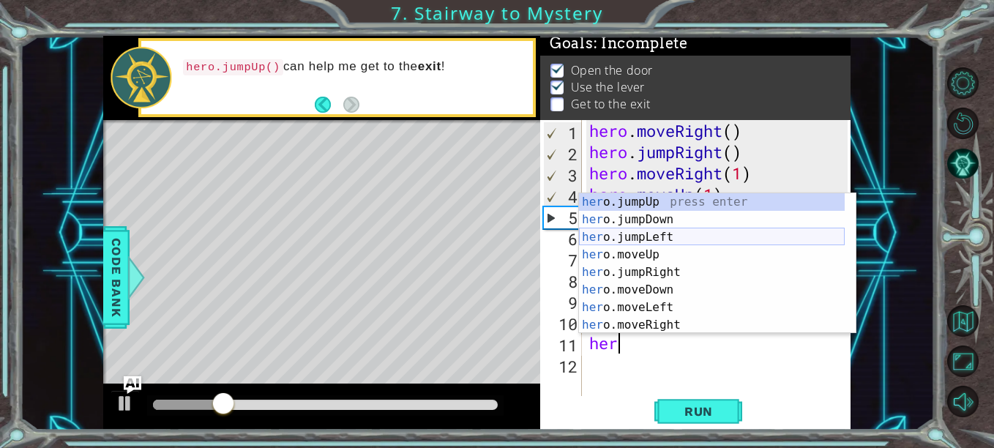
click at [605, 236] on div "her o.jumpUp press enter her o.jumpDown press enter her o.jumpLeft press enter …" at bounding box center [712, 281] width 266 height 176
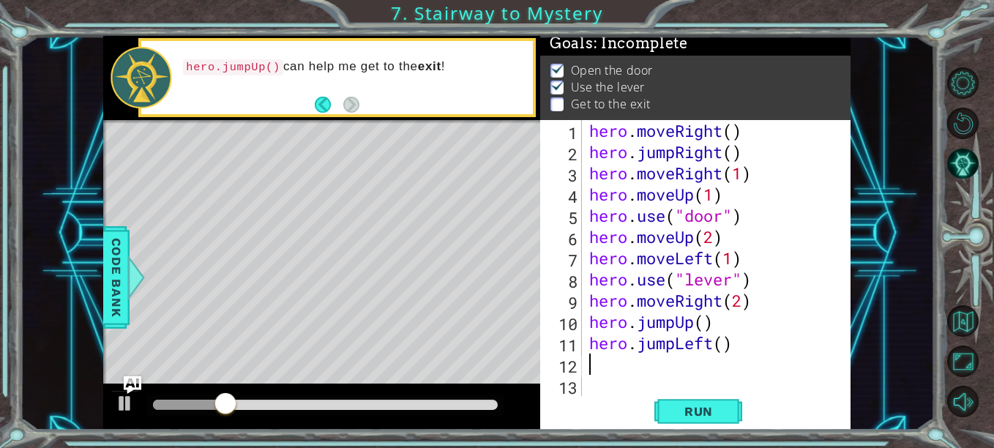
scroll to position [0, 0]
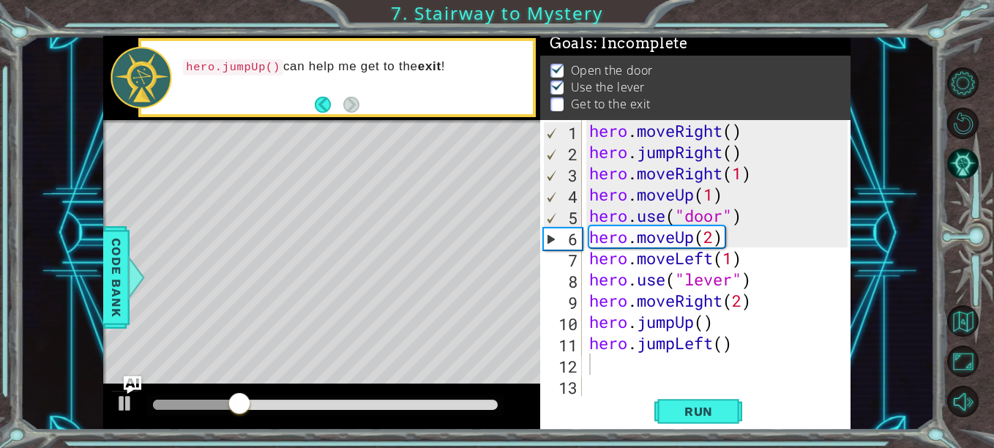
click at [717, 421] on button "Run" at bounding box center [698, 411] width 88 height 31
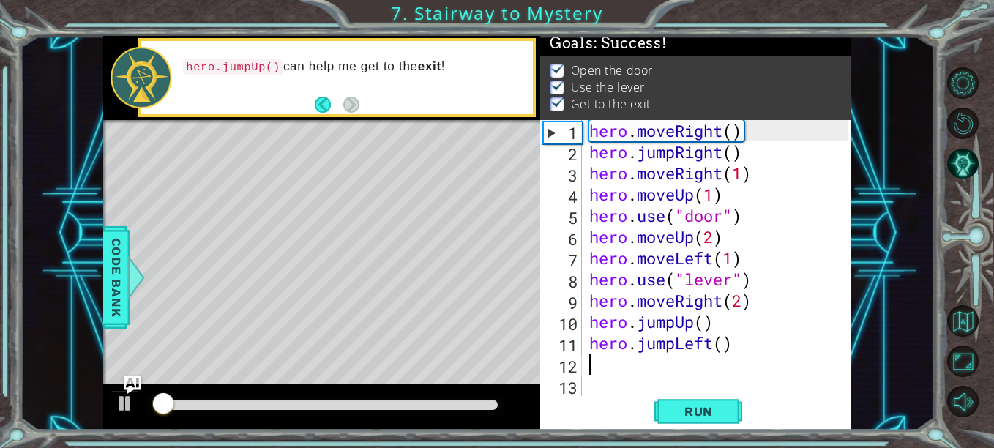
click at [725, 352] on div "hero . moveRight ( ) hero . jumpRight ( ) hero . moveRight ( 1 ) hero . moveUp …" at bounding box center [720, 279] width 269 height 318
type textarea "hero.jumpLeft()"
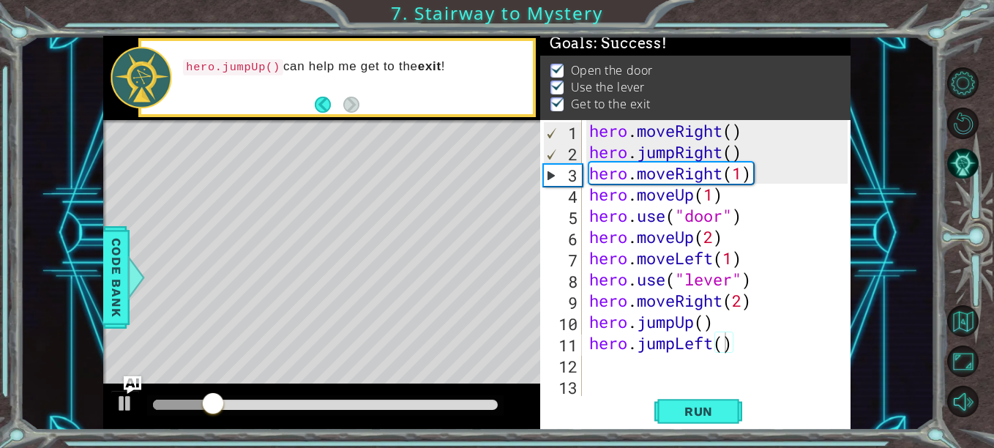
click at [419, 323] on div "Level Map" at bounding box center [441, 335] width 676 height 431
click at [648, 362] on div "hero . moveRight ( ) hero . jumpRight ( ) hero . moveRight ( 1 ) hero . moveUp …" at bounding box center [720, 279] width 269 height 318
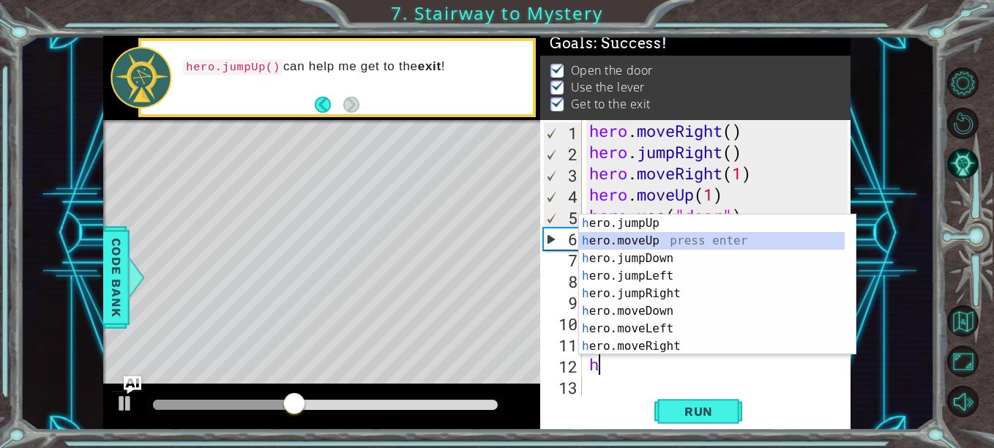
click at [620, 235] on div "h ero.jumpUp press enter h ero.moveUp press enter h ero.jumpDown press enter h …" at bounding box center [712, 302] width 266 height 176
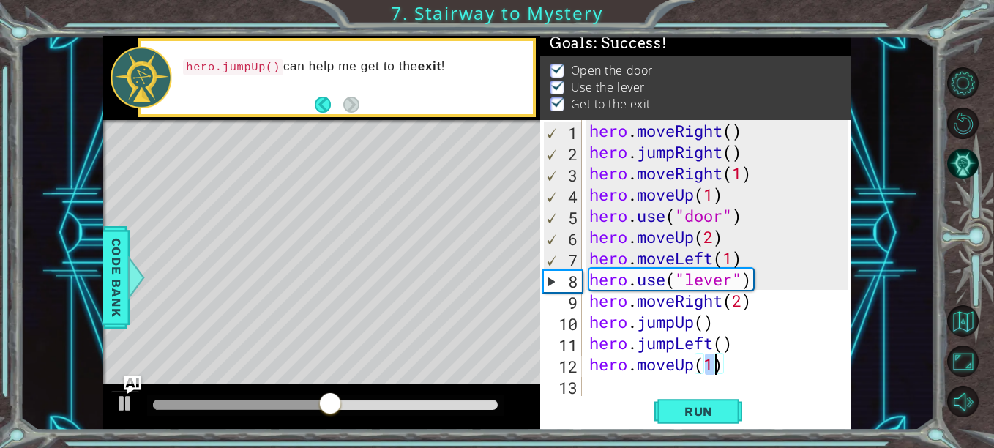
type textarea "hero.moveUp(1)"
click at [656, 414] on button "Run" at bounding box center [698, 411] width 88 height 31
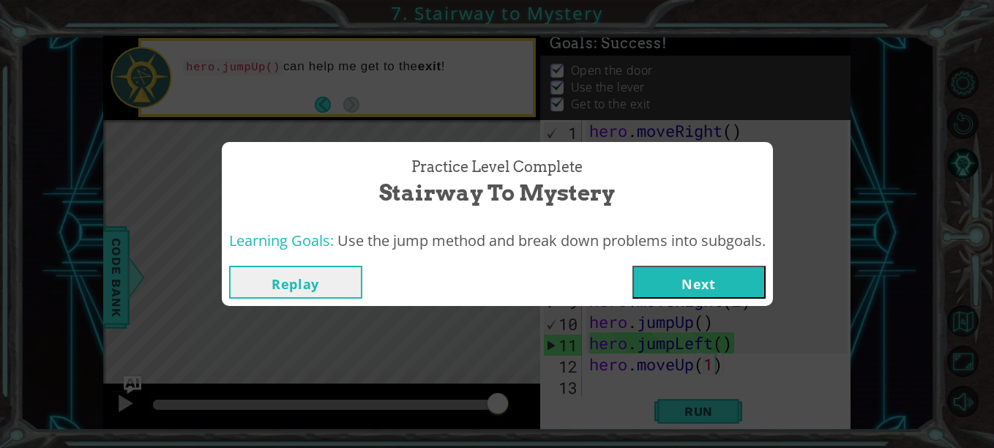
click at [686, 282] on button "Next" at bounding box center [698, 282] width 133 height 33
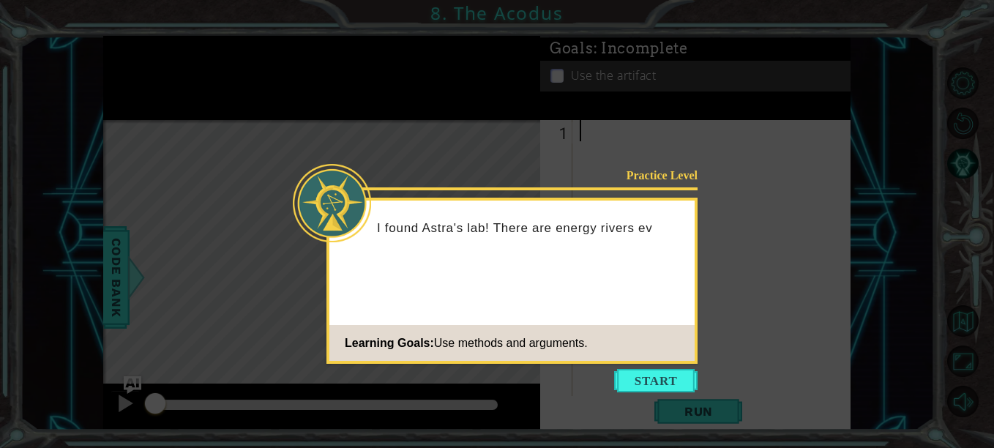
click at [648, 377] on button "Start" at bounding box center [655, 380] width 83 height 23
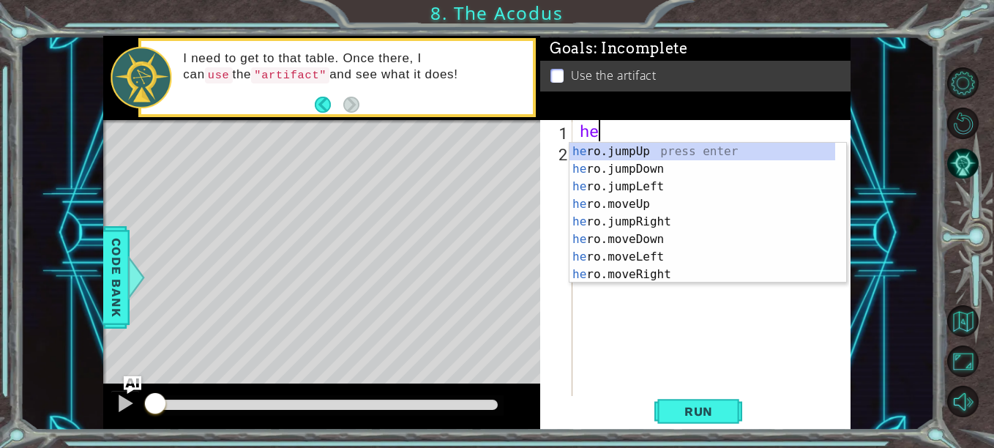
scroll to position [0, 1]
click at [636, 199] on div "her o.jumpUp press enter her o.jumpDown press enter her o.jumpLeft press enter …" at bounding box center [702, 231] width 266 height 176
type textarea "hero.moveUp(1)"
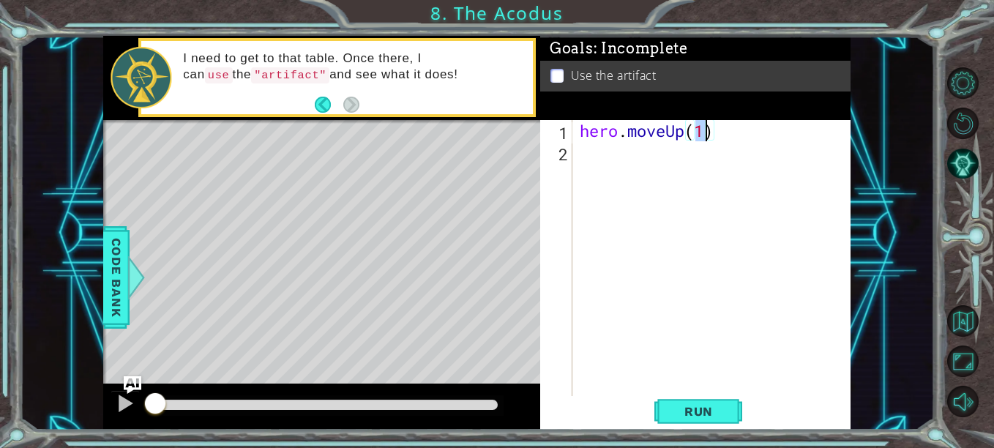
click at [670, 393] on div "hero . moveUp ( 1 )" at bounding box center [716, 279] width 278 height 318
click at [703, 138] on div "hero . moveUp ( 1 )" at bounding box center [716, 279] width 278 height 318
type textarea "hero.moveUp(2)"
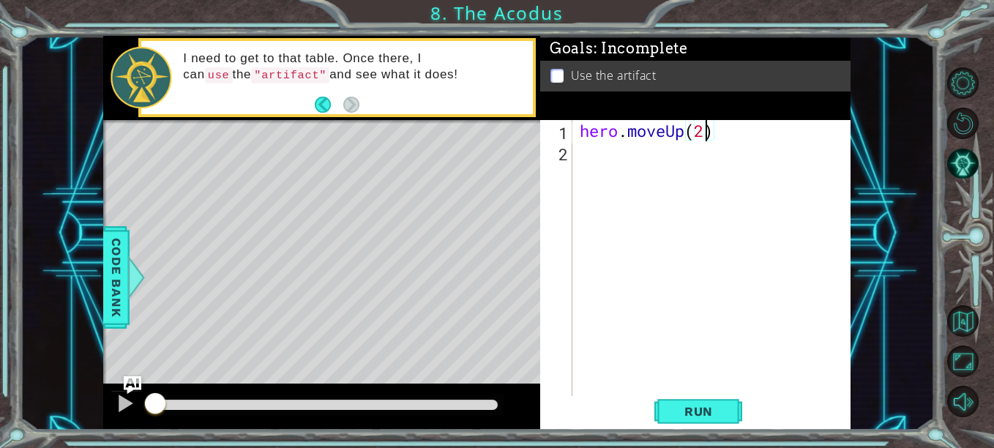
click at [684, 411] on span "Run" at bounding box center [699, 411] width 58 height 15
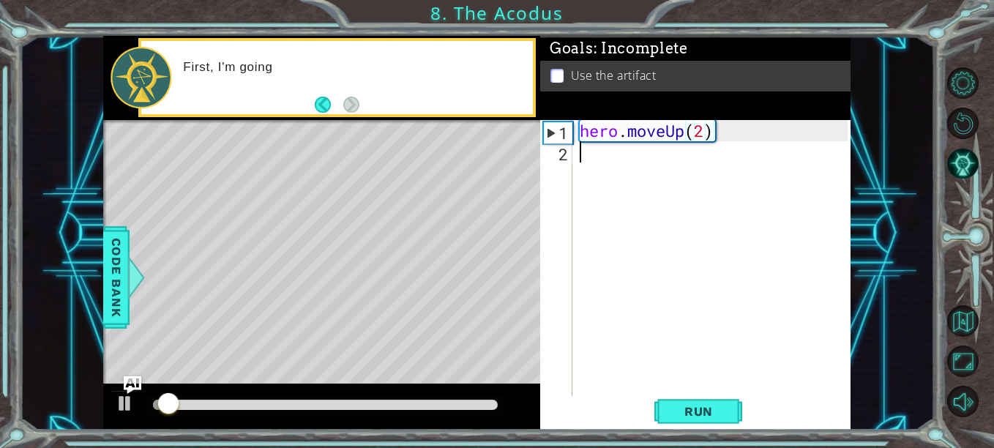
click at [681, 171] on div "hero . moveUp ( 2 )" at bounding box center [716, 279] width 278 height 318
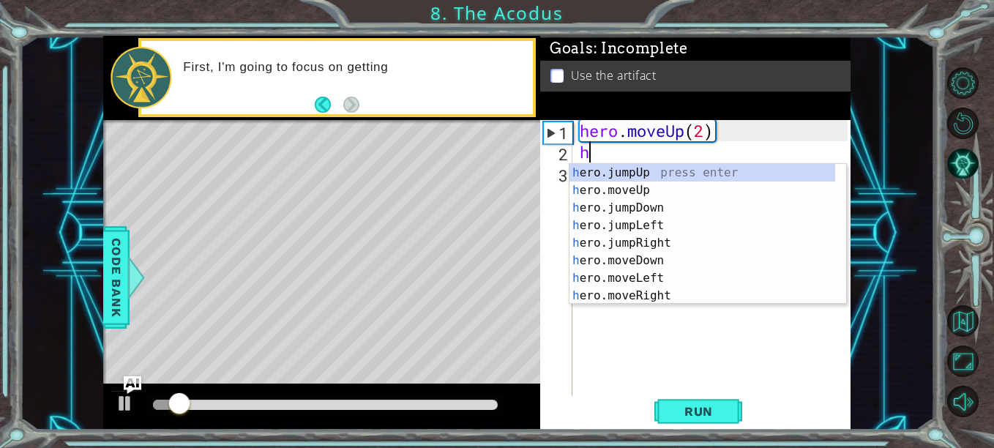
type textarea "her"
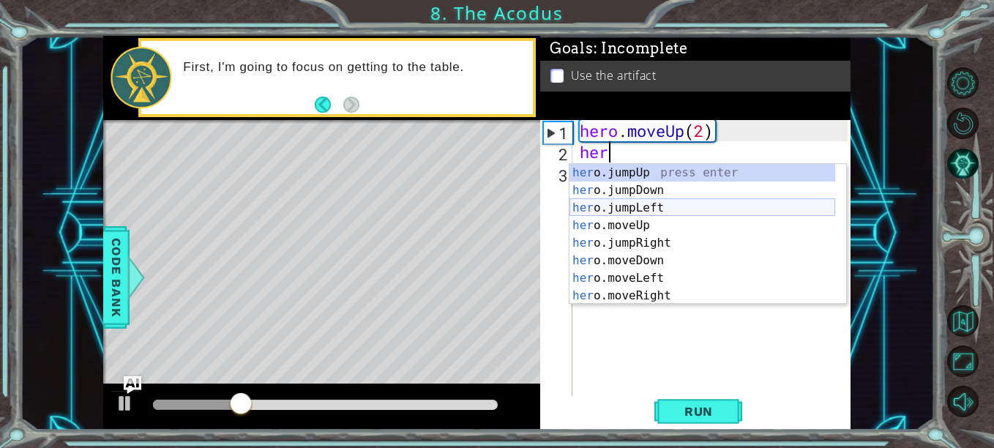
click at [628, 206] on div "her o.jumpUp press enter her o.jumpDown press enter her o.jumpLeft press enter …" at bounding box center [702, 252] width 266 height 176
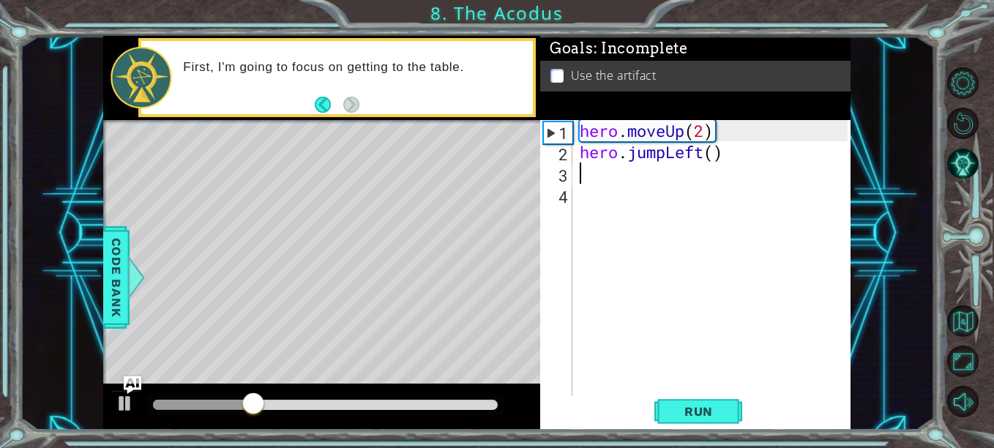
click at [681, 412] on span "Run" at bounding box center [699, 411] width 58 height 15
click at [738, 147] on div "hero . moveUp ( 2 ) hero . jumpLeft ( )" at bounding box center [716, 279] width 278 height 318
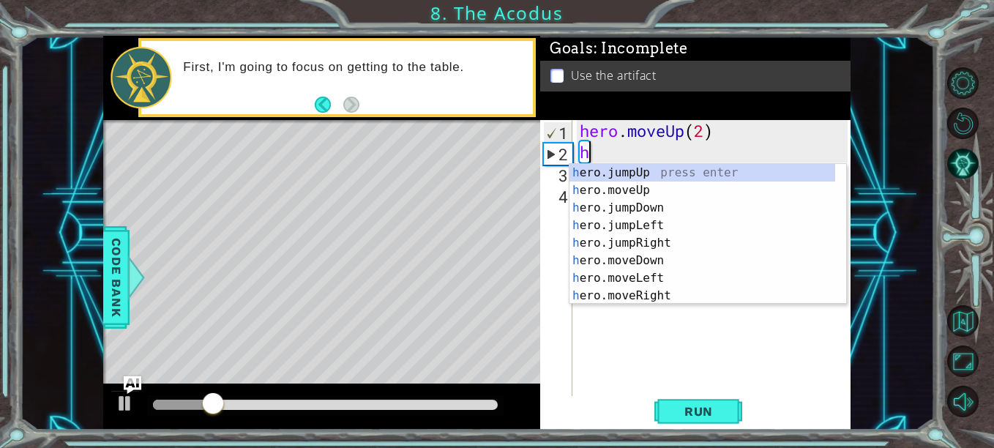
type textarea "h"
type textarea "hero.moveUp(2)"
click at [711, 272] on div "h ero.jumpUp press enter h ero.moveUp press enter h ero.jumpDown press enter h …" at bounding box center [702, 252] width 266 height 176
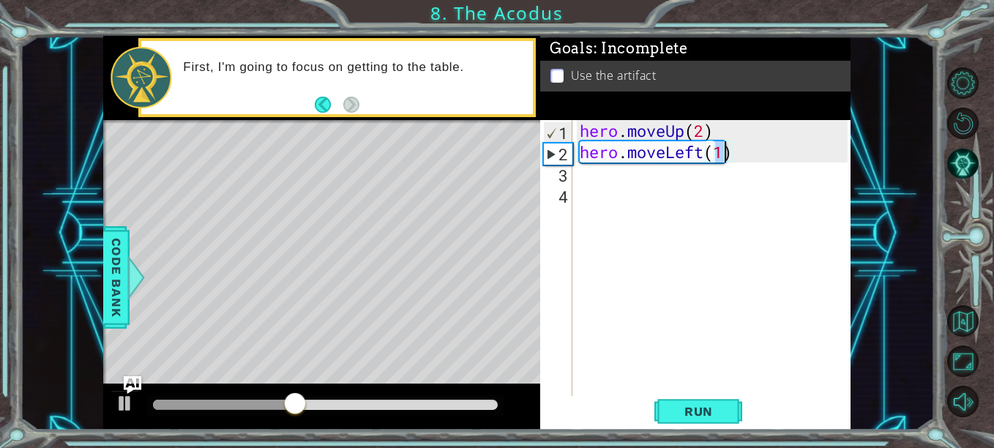
type textarea "hero.moveLeft(1)"
click at [695, 406] on span "Run" at bounding box center [699, 411] width 58 height 15
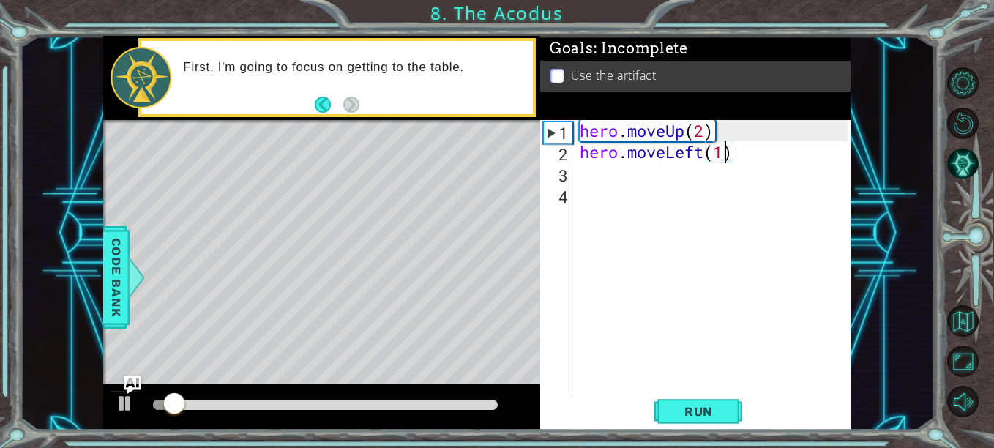
click at [632, 203] on div "hero . moveUp ( 2 ) hero . moveLeft ( 1 )" at bounding box center [716, 279] width 278 height 318
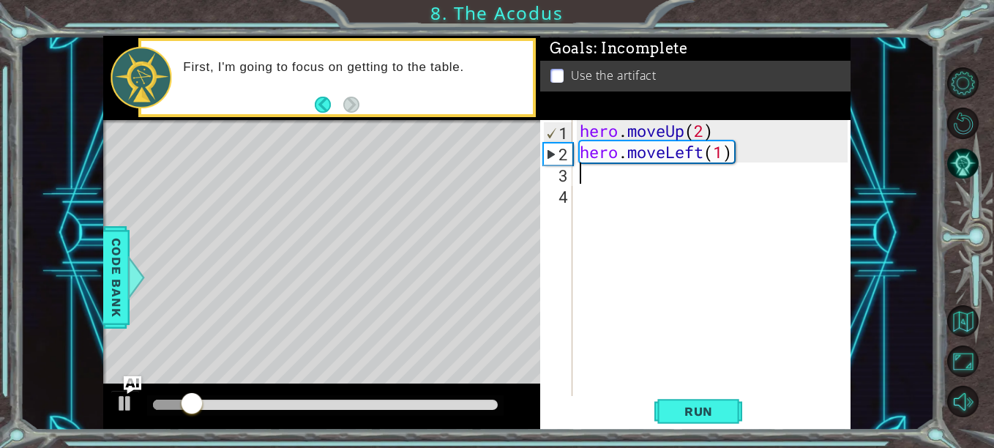
click at [665, 181] on div "hero . moveUp ( 2 ) hero . moveLeft ( 1 )" at bounding box center [716, 279] width 278 height 318
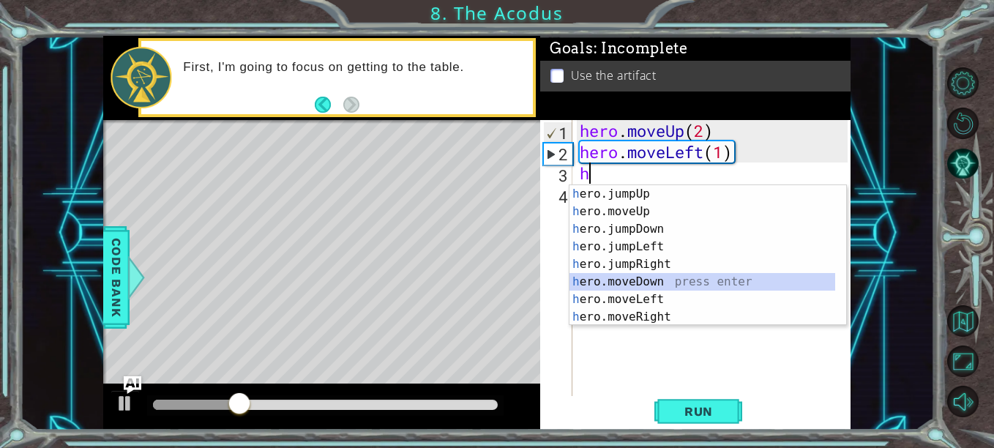
click at [662, 282] on div "h ero.jumpUp press enter h ero.moveUp press enter h ero.jumpDown press enter h …" at bounding box center [702, 273] width 266 height 176
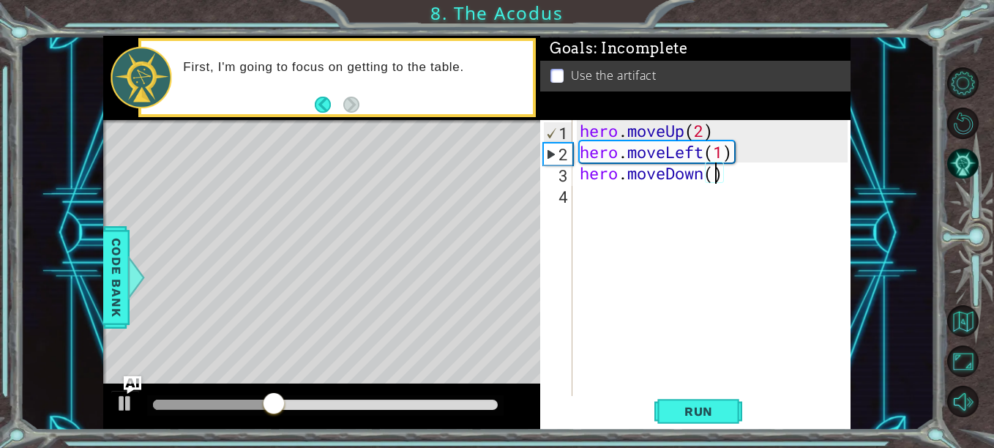
scroll to position [0, 7]
type textarea "hero.moveDown(2)"
click at [699, 419] on button "Run" at bounding box center [698, 411] width 88 height 31
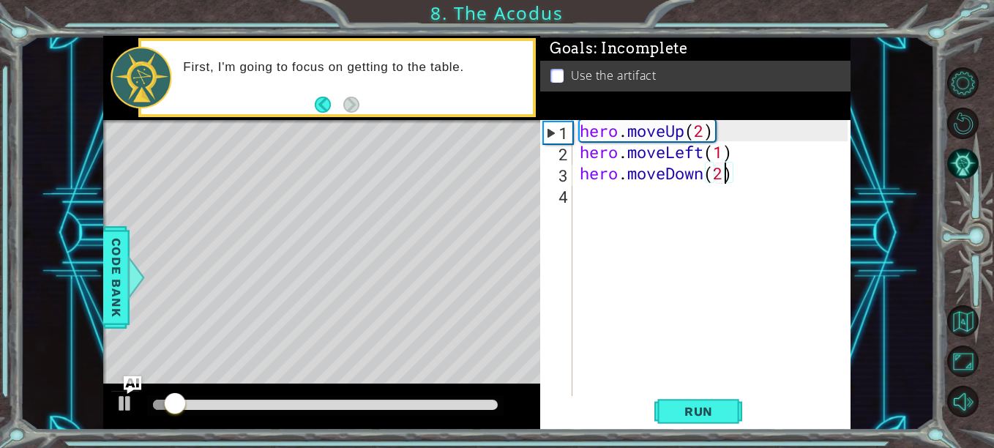
click at [628, 197] on div "hero . moveUp ( 2 ) hero . moveLeft ( 1 ) hero . moveDown ( 2 )" at bounding box center [716, 279] width 278 height 318
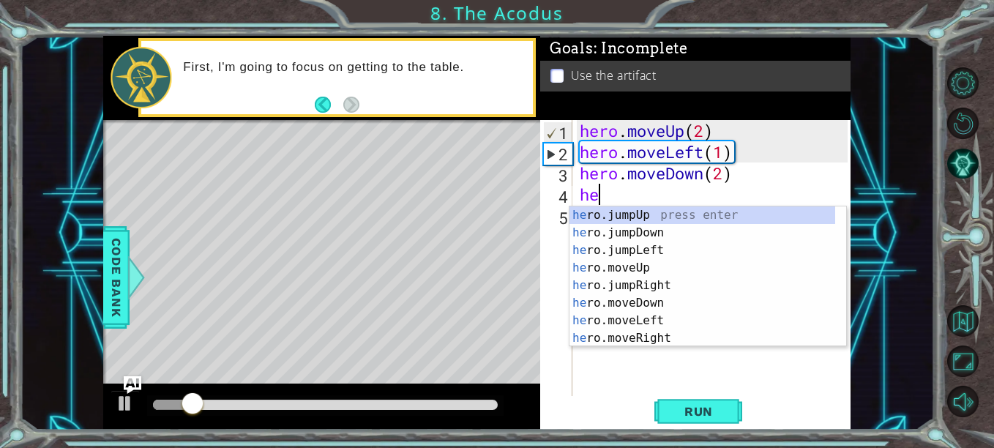
type textarea "her"
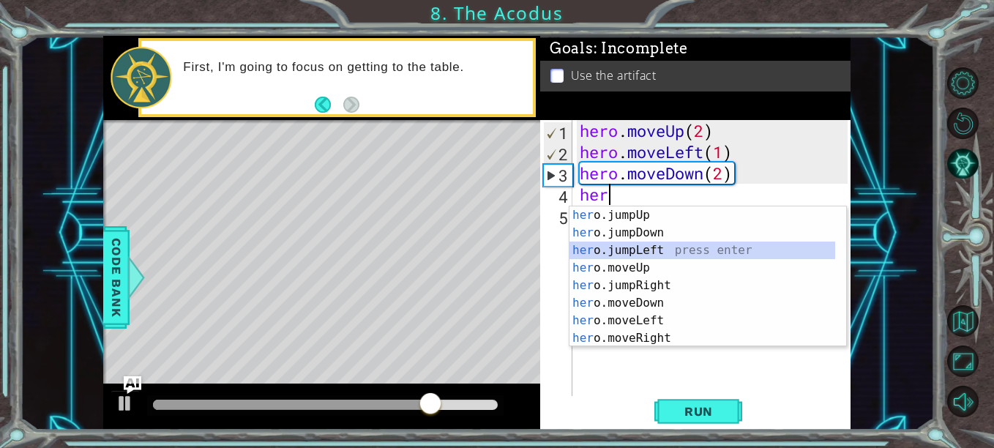
click at [608, 244] on div "her o.jumpUp press enter her o.jumpDown press enter her o.jumpLeft press enter …" at bounding box center [702, 294] width 266 height 176
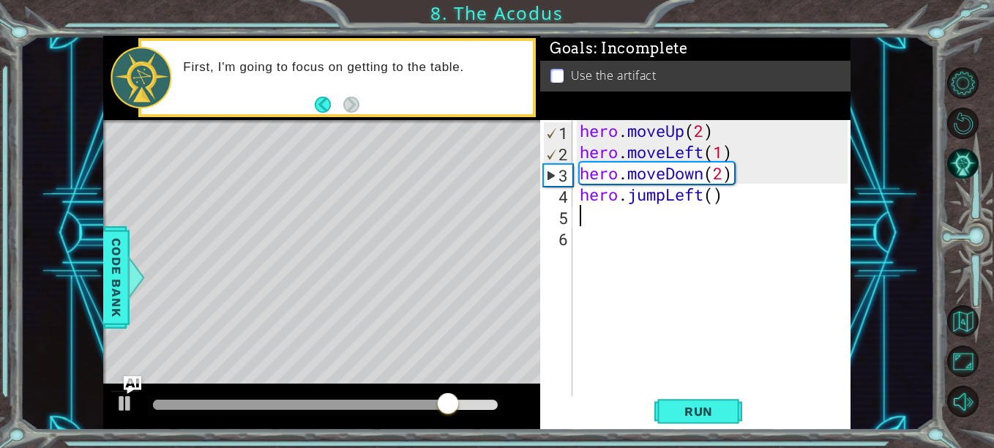
click at [700, 419] on span "Run" at bounding box center [699, 411] width 58 height 15
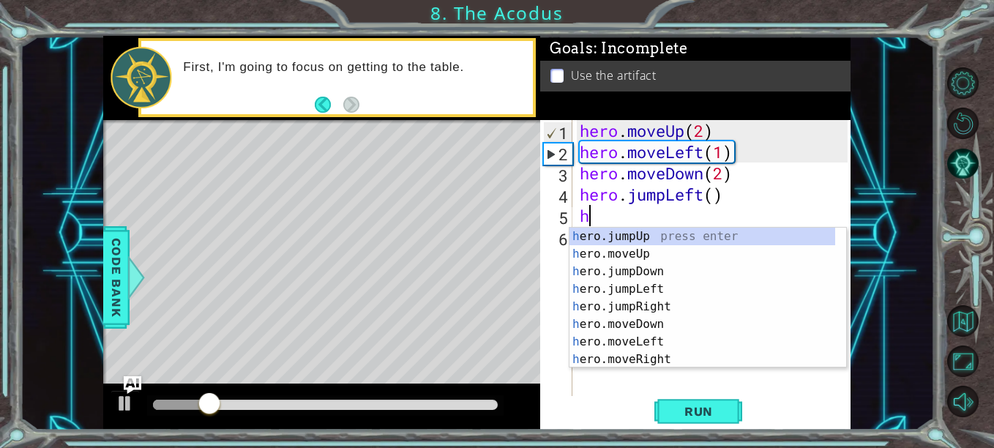
scroll to position [0, 1]
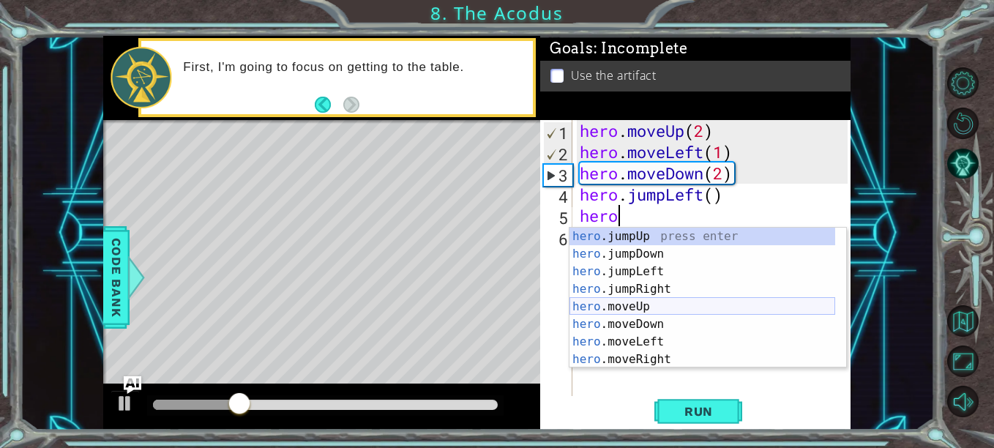
click at [621, 305] on div "hero .jumpUp press enter hero .jumpDown press enter hero .jumpLeft press enter …" at bounding box center [702, 316] width 266 height 176
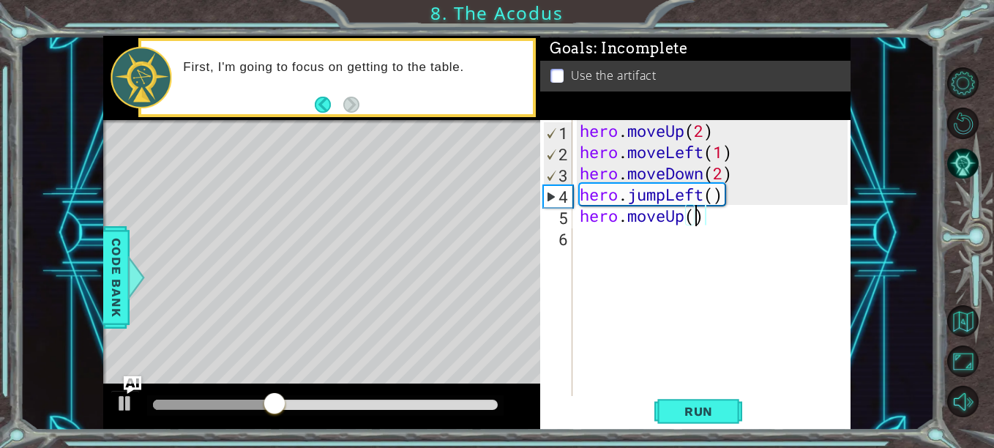
scroll to position [0, 5]
type textarea "hero.moveUp(2)"
click at [678, 406] on span "Run" at bounding box center [699, 411] width 58 height 15
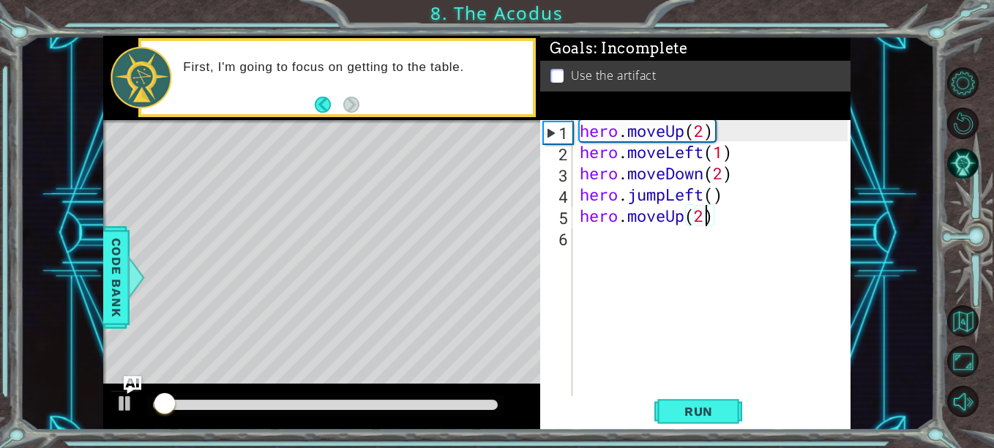
click at [634, 238] on div "hero . moveUp ( 2 ) hero . moveLeft ( 1 ) hero . moveDown ( 2 ) hero . jumpLeft…" at bounding box center [716, 279] width 278 height 318
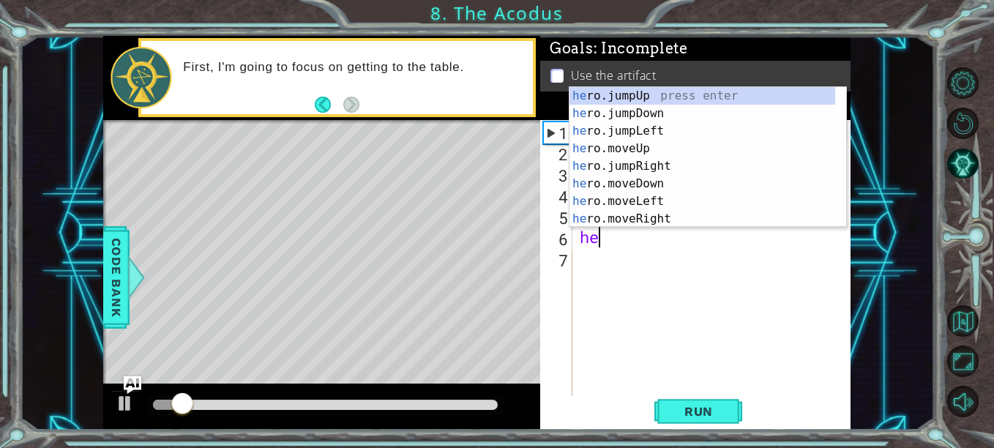
type textarea "her"
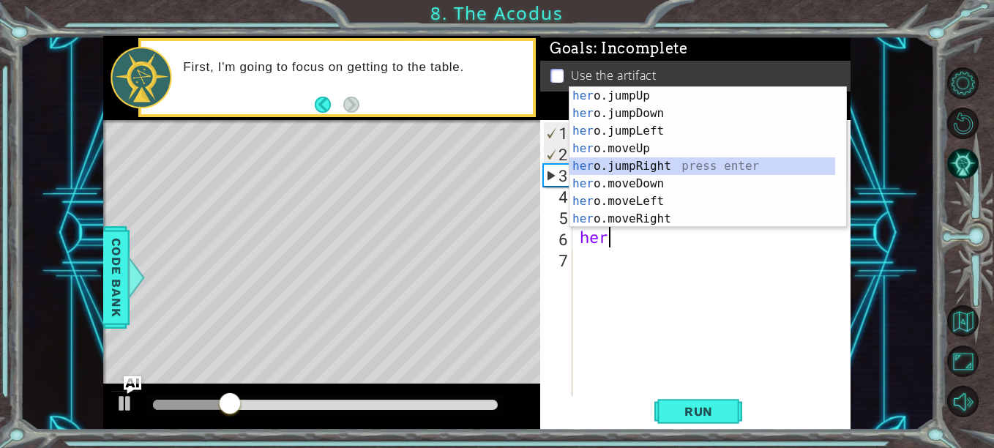
click at [635, 168] on div "her o.jumpUp press enter her o.jumpDown press enter her o.jumpLeft press enter …" at bounding box center [702, 175] width 266 height 176
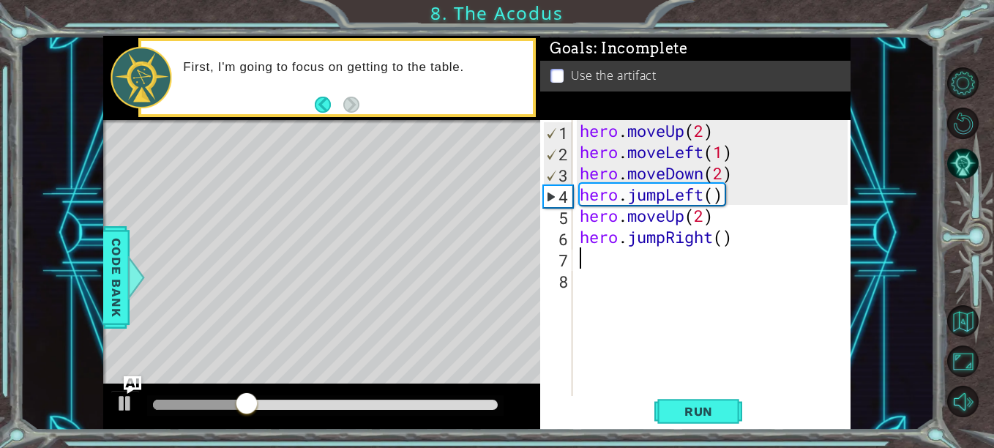
click at [697, 406] on span "Run" at bounding box center [699, 411] width 58 height 15
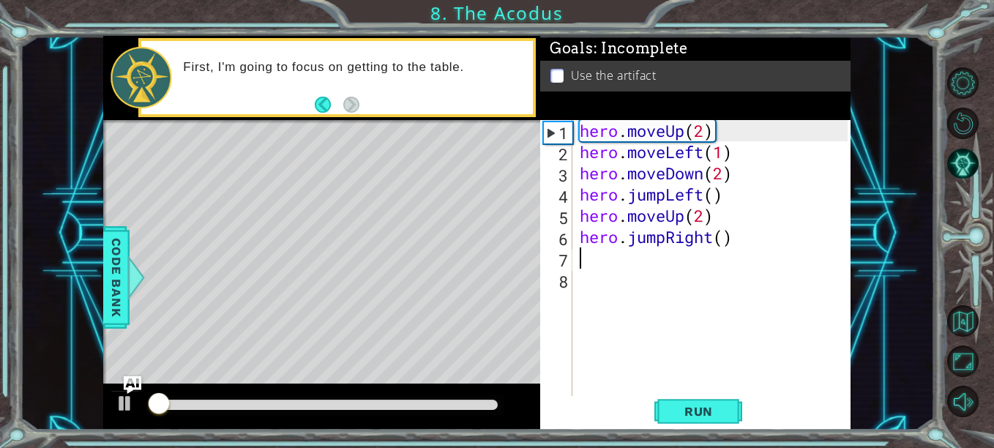
click at [661, 269] on div "hero . moveUp ( 2 ) hero . moveLeft ( 1 ) hero . moveDown ( 2 ) hero . jumpLeft…" at bounding box center [716, 279] width 278 height 318
click at [674, 263] on div "hero . moveUp ( 2 ) hero . moveLeft ( 1 ) hero . moveDown ( 2 ) hero . jumpLeft…" at bounding box center [716, 279] width 278 height 318
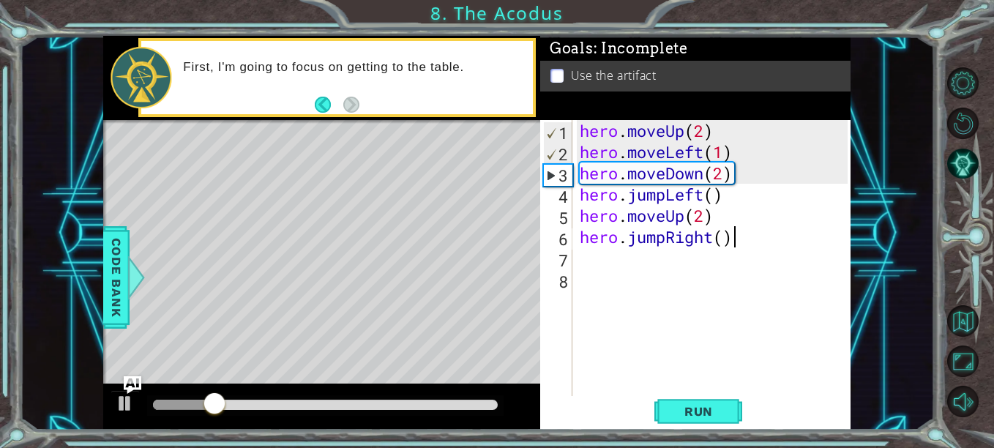
click at [734, 245] on div "hero . moveUp ( 2 ) hero . moveLeft ( 1 ) hero . moveDown ( 2 ) hero . jumpLeft…" at bounding box center [716, 279] width 278 height 318
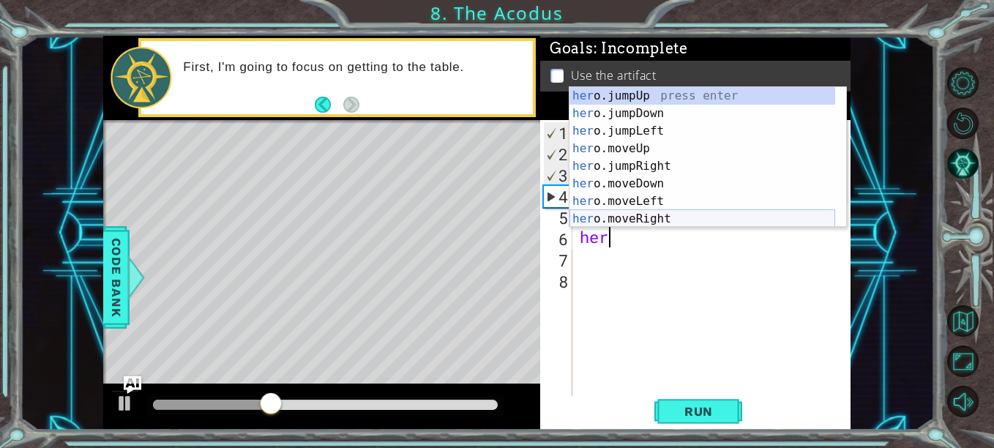
click at [664, 219] on div "her o.jumpUp press enter her o.jumpDown press enter her o.jumpLeft press enter …" at bounding box center [702, 175] width 266 height 176
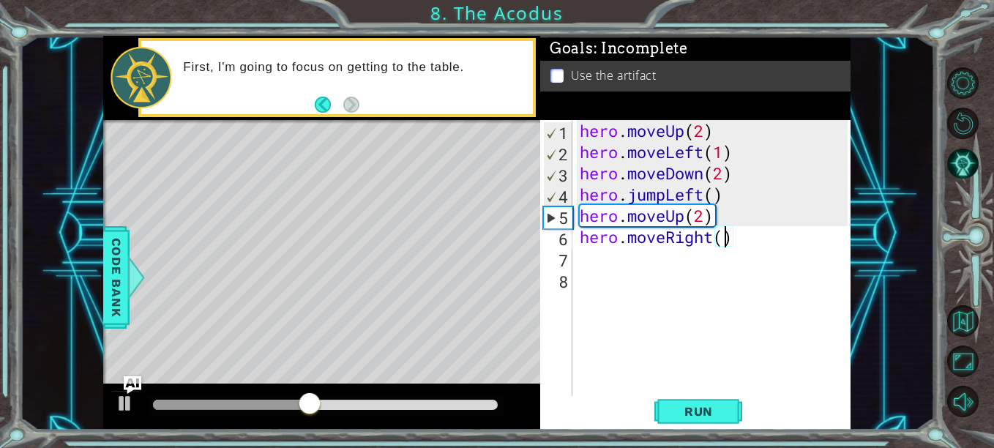
scroll to position [0, 7]
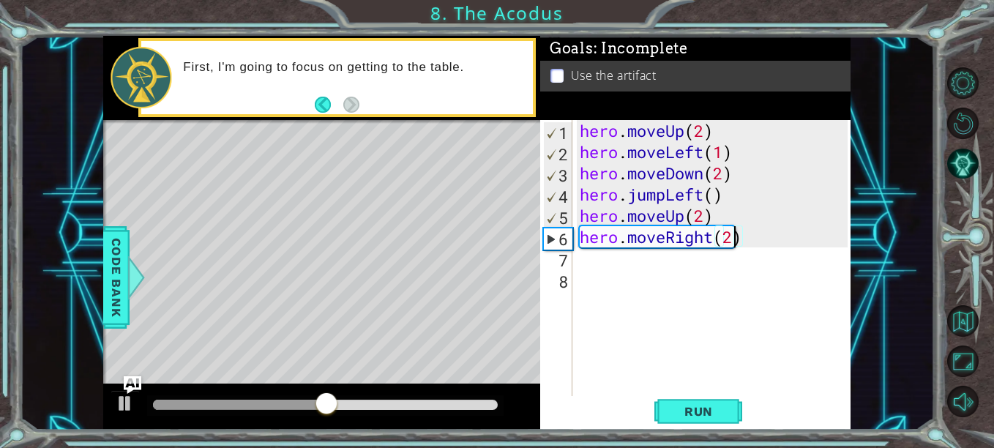
click at [689, 412] on span "Run" at bounding box center [699, 411] width 58 height 15
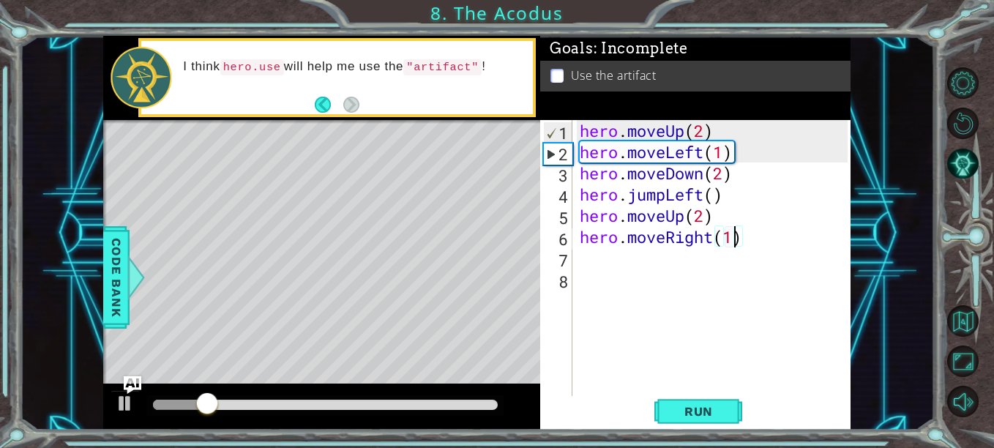
type textarea "hero.moveRight(1)"
click at [700, 414] on span "Run" at bounding box center [699, 411] width 58 height 15
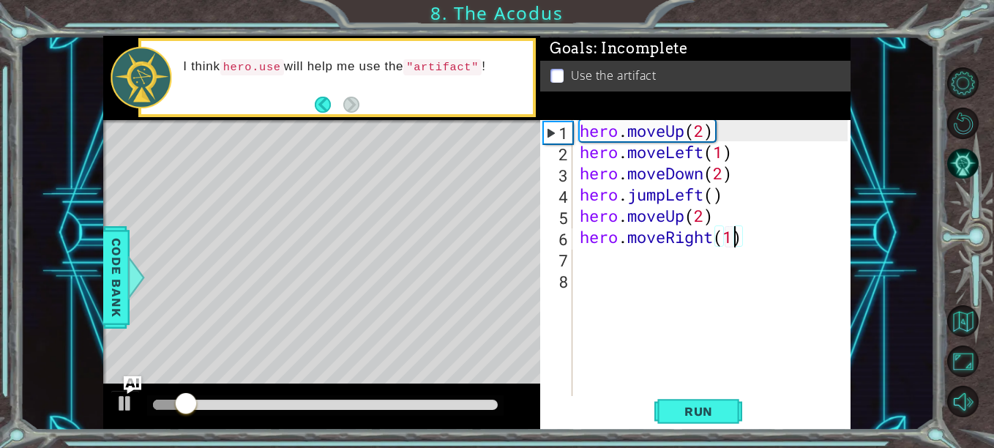
click at [621, 250] on div "hero . moveUp ( 2 ) hero . moveLeft ( 1 ) hero . moveDown ( 2 ) hero . jumpLeft…" at bounding box center [716, 279] width 278 height 318
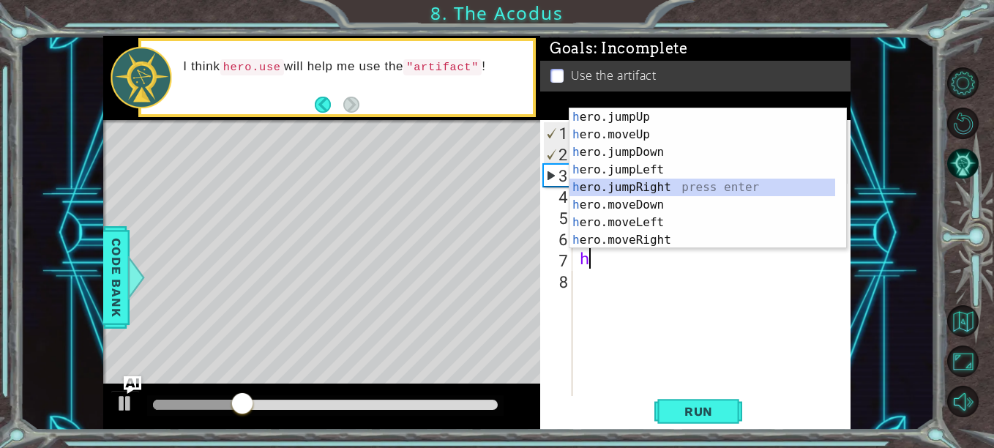
click at [837, 181] on div at bounding box center [838, 187] width 15 height 158
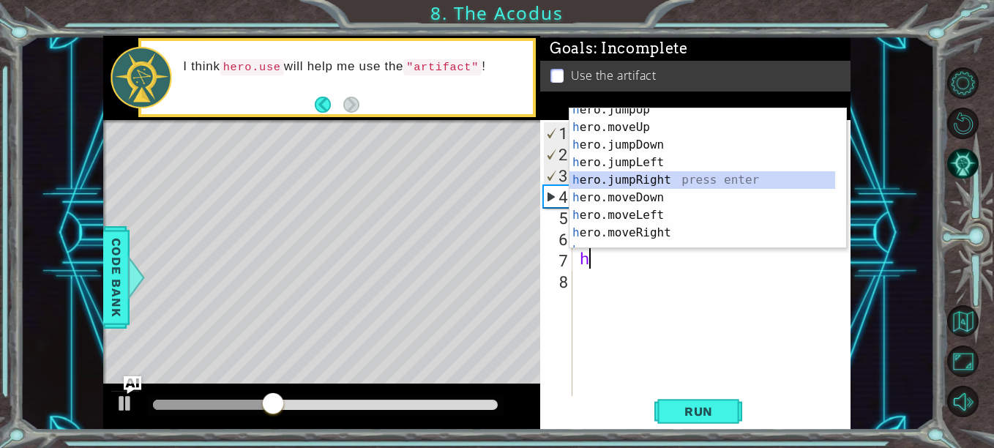
scroll to position [18, 0]
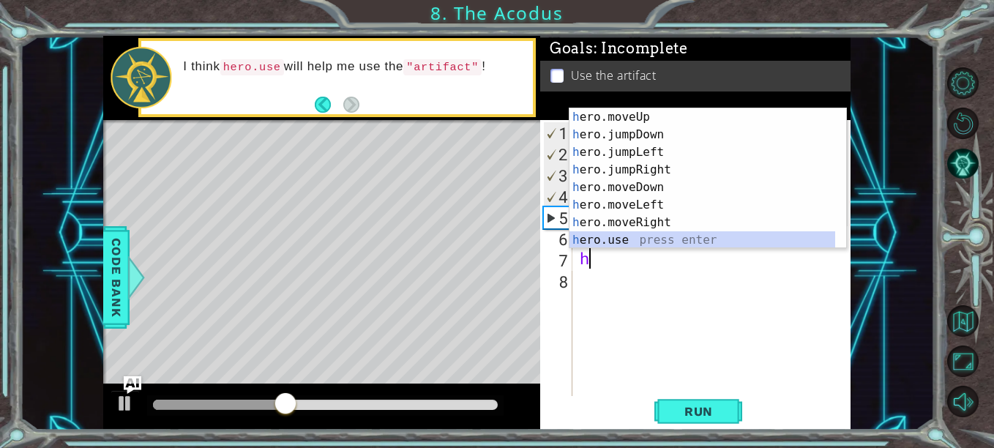
click at [742, 241] on div "h ero.moveUp press enter h ero.jumpDown press enter h ero.jumpLeft press enter …" at bounding box center [702, 196] width 266 height 176
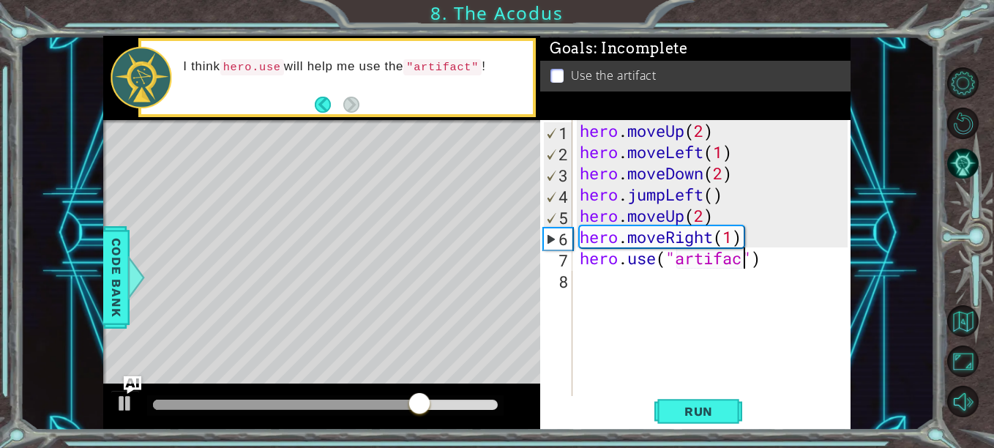
scroll to position [0, 8]
type textarea "hero.use("artifact")"
click at [696, 409] on span "Run" at bounding box center [699, 411] width 58 height 15
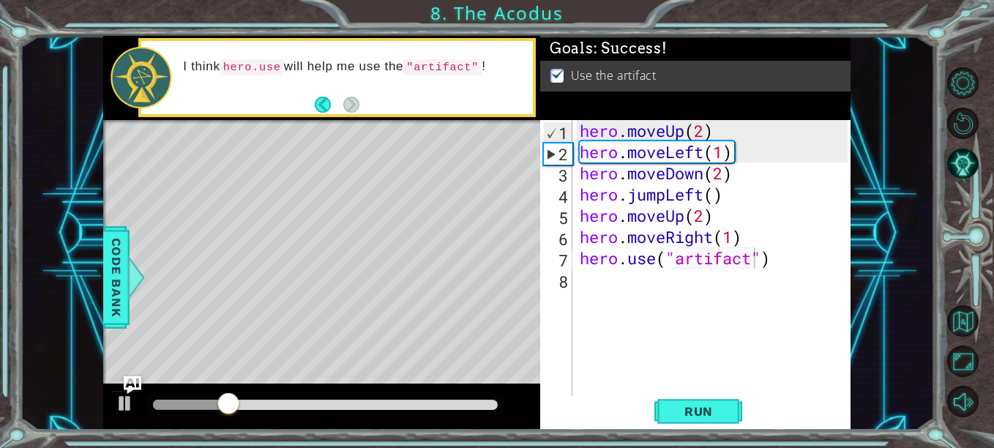
click at [78, 238] on div "1 ההההההההההההההההההההההההההההההההההההההההההההההההההההההההההההההההההההההההההההה…" at bounding box center [477, 233] width 914 height 394
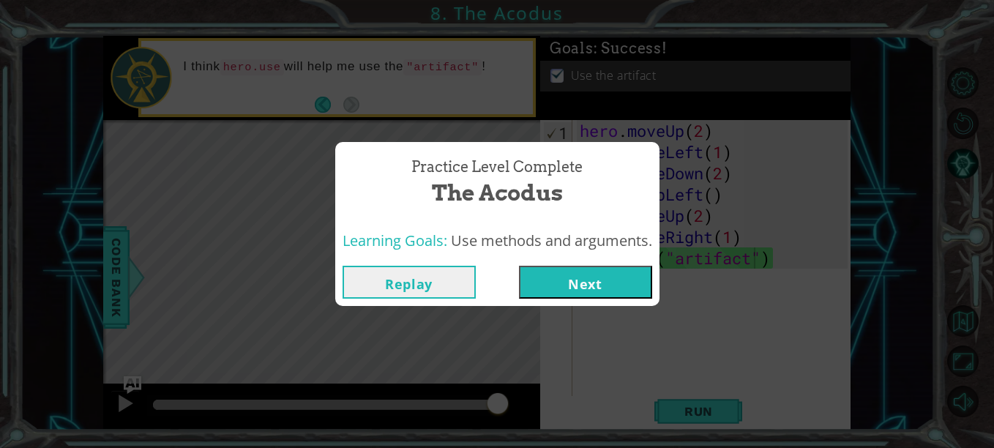
click at [529, 277] on button "Next" at bounding box center [585, 282] width 133 height 33
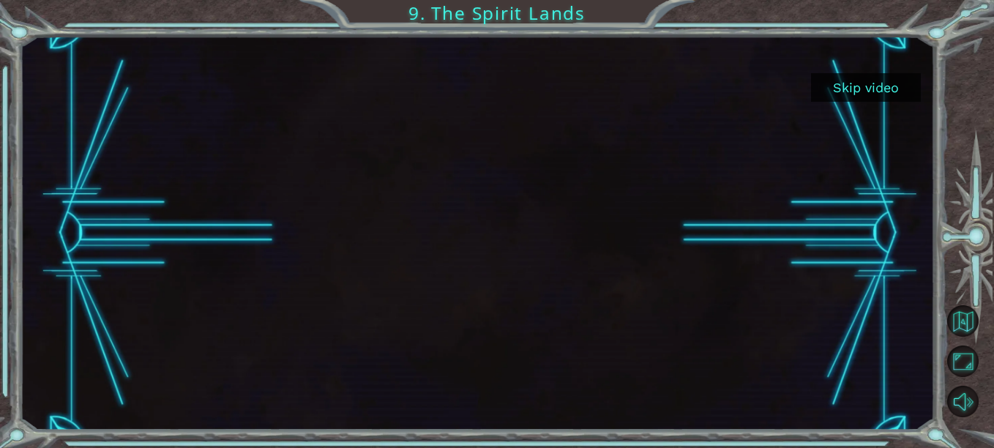
click at [861, 88] on button "Skip video" at bounding box center [866, 87] width 110 height 29
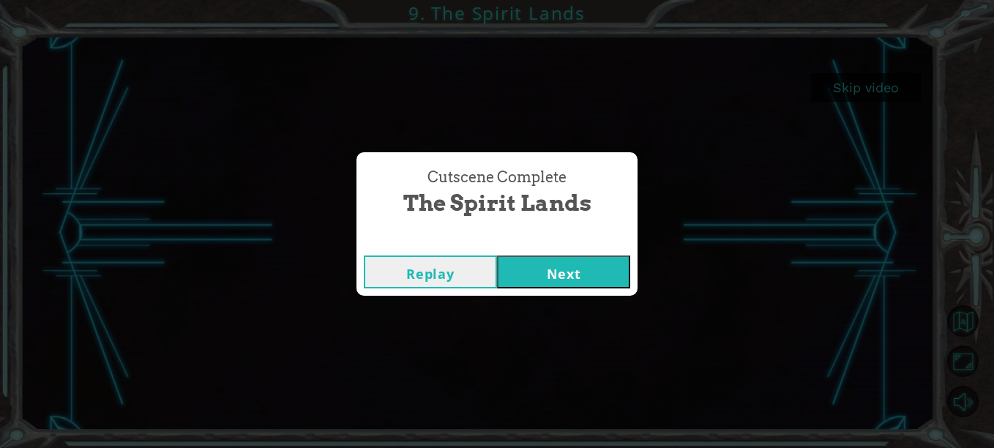
click at [608, 272] on button "Next" at bounding box center [563, 271] width 133 height 33
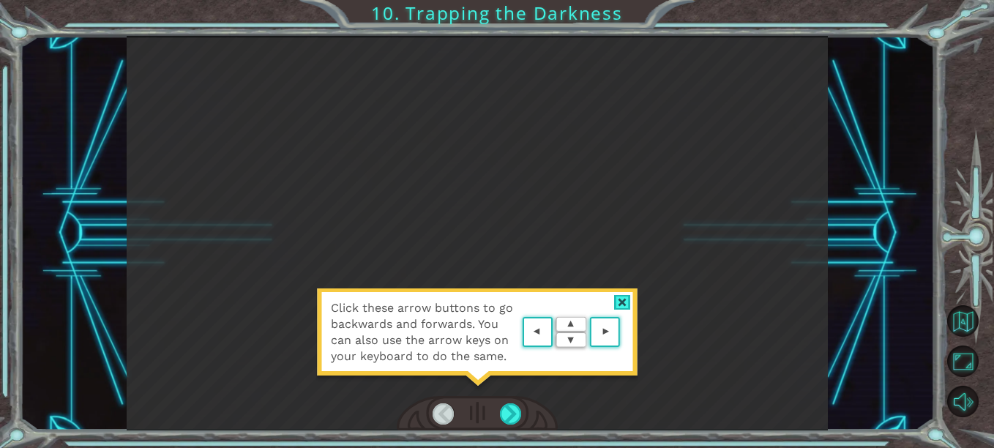
click at [509, 406] on div at bounding box center [510, 413] width 21 height 21
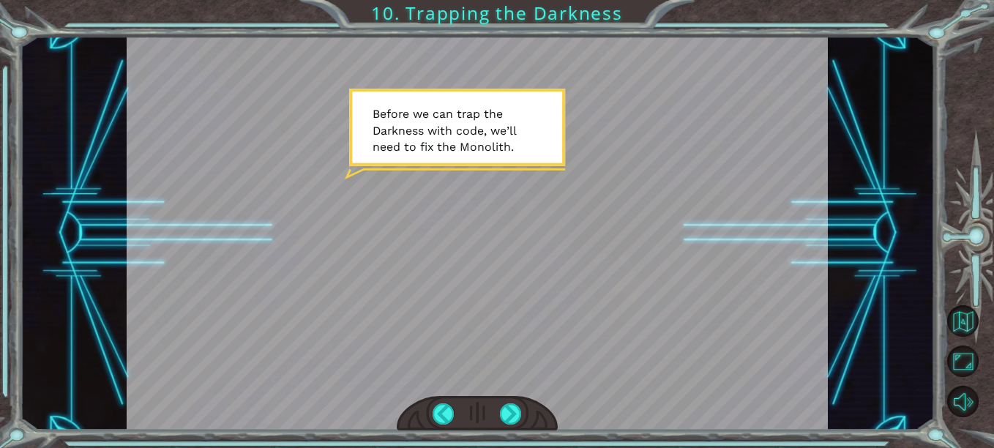
click at [504, 416] on div at bounding box center [510, 413] width 21 height 21
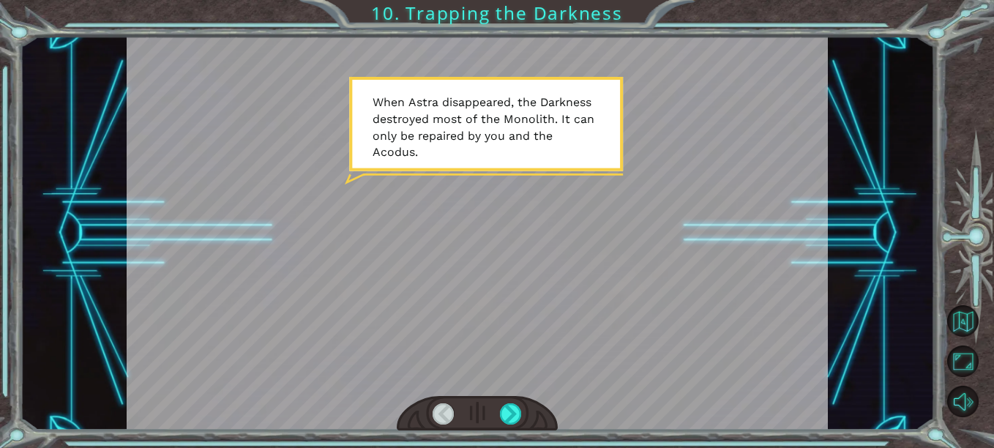
click at [504, 416] on div at bounding box center [510, 413] width 21 height 21
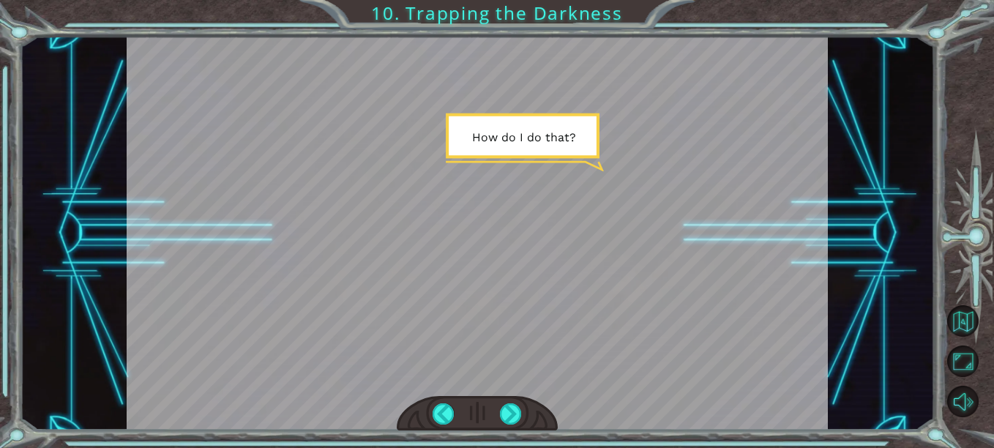
click at [504, 416] on div at bounding box center [510, 413] width 21 height 21
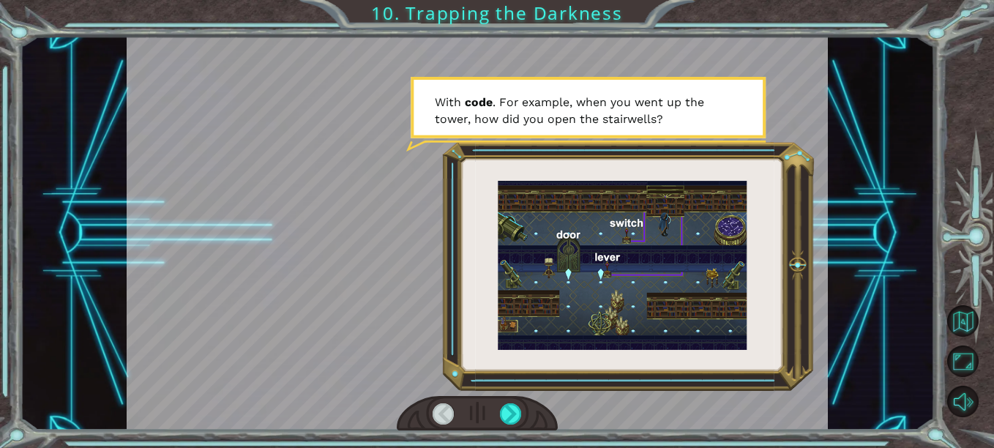
click at [504, 416] on div at bounding box center [510, 413] width 21 height 21
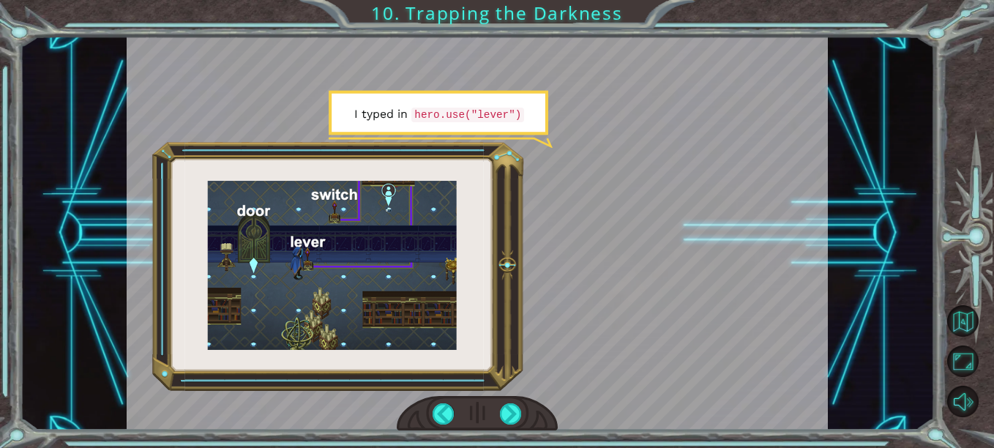
click at [504, 416] on div at bounding box center [510, 413] width 21 height 21
